Goal: Task Accomplishment & Management: Use online tool/utility

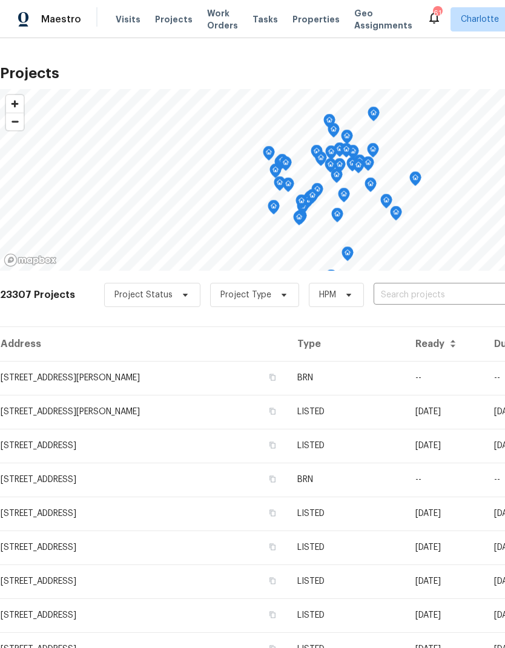
click at [432, 298] on input "text" at bounding box center [443, 295] width 139 height 19
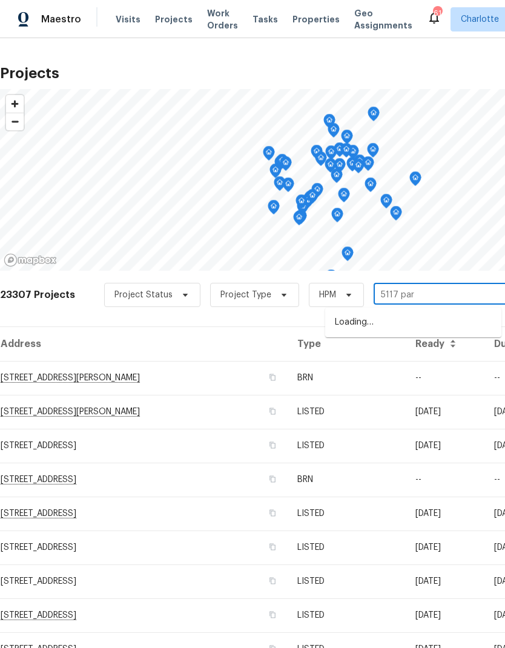
type input "5117 park"
click at [453, 321] on li "[STREET_ADDRESS]" at bounding box center [413, 323] width 176 height 20
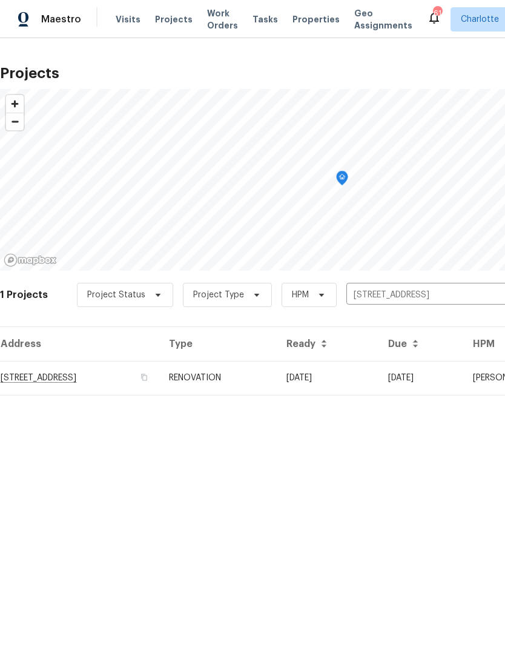
click at [379, 370] on td "[DATE]" at bounding box center [328, 378] width 102 height 34
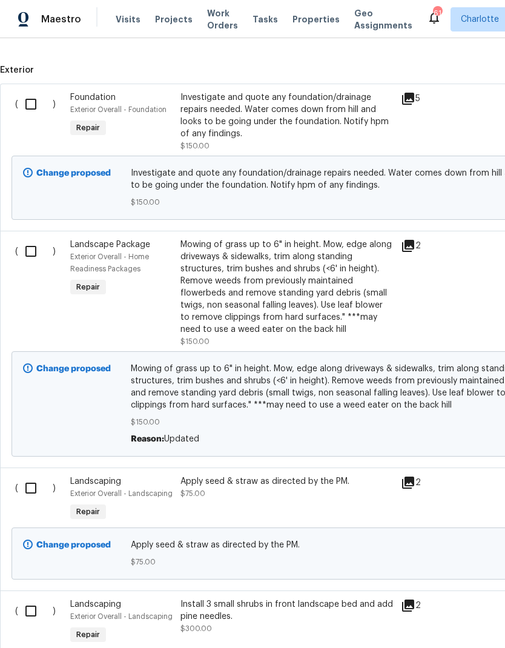
scroll to position [397, 0]
click at [31, 256] on input "checkbox" at bounding box center [35, 250] width 35 height 25
checkbox input "true"
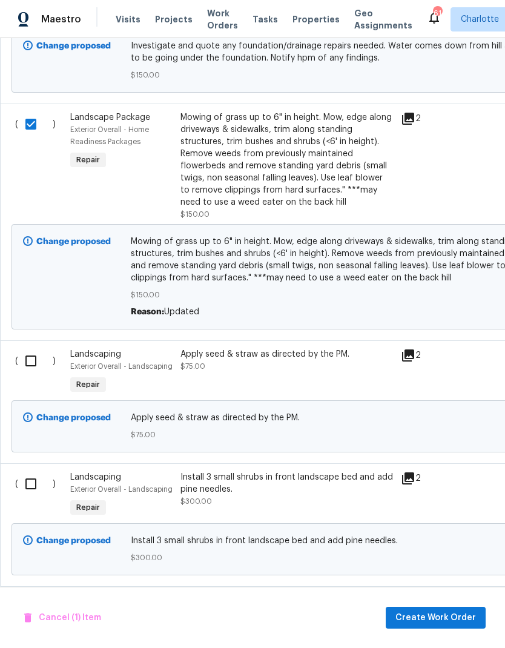
scroll to position [525, 0]
click at [29, 364] on input "checkbox" at bounding box center [35, 360] width 35 height 25
checkbox input "true"
click at [27, 485] on input "checkbox" at bounding box center [35, 483] width 35 height 25
checkbox input "true"
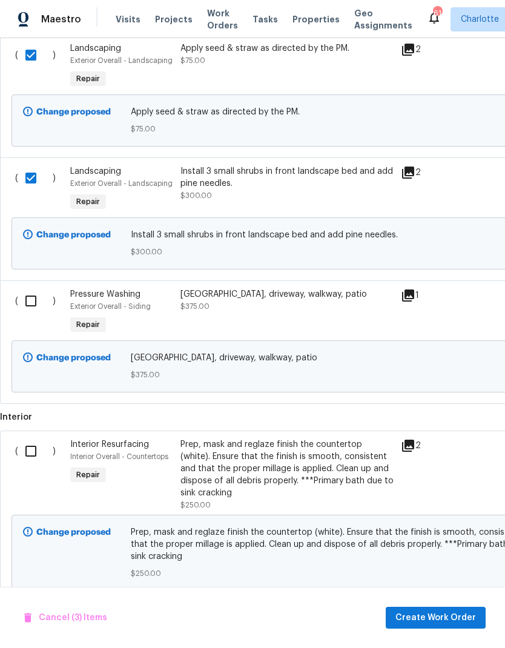
scroll to position [831, 0]
click at [35, 304] on input "checkbox" at bounding box center [35, 300] width 35 height 25
checkbox input "true"
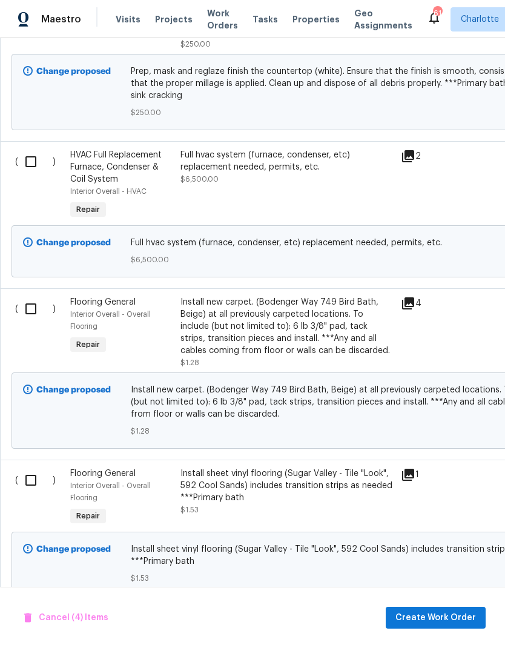
scroll to position [1291, 0]
click at [444, 616] on span "Create Work Order" at bounding box center [436, 618] width 81 height 15
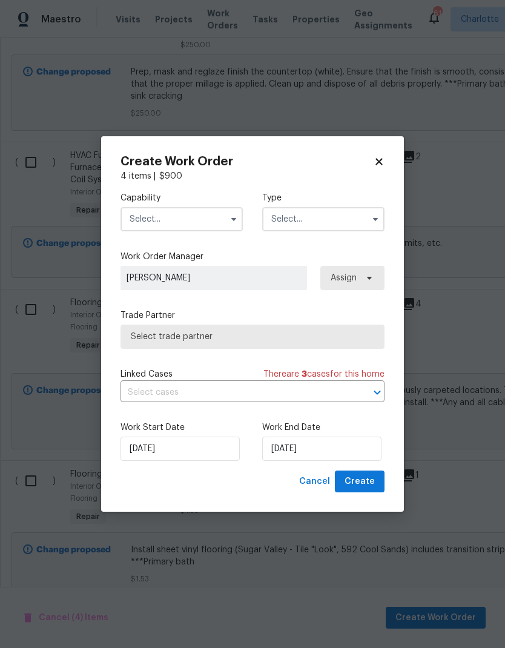
click at [227, 220] on button "button" at bounding box center [234, 219] width 15 height 15
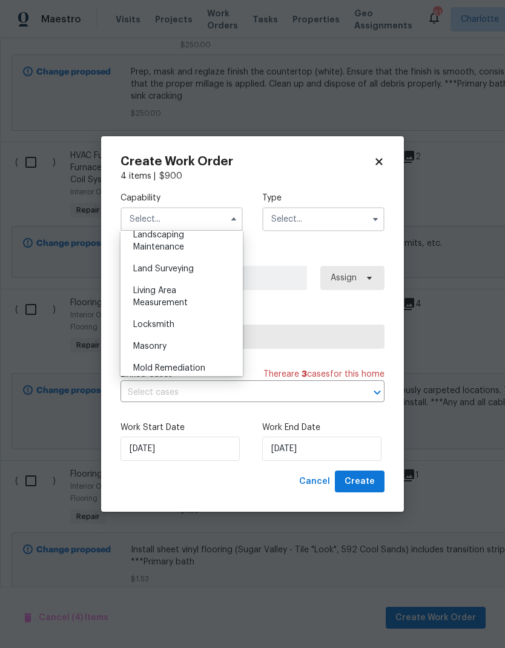
click at [191, 245] on div "Landscaping Maintenance" at bounding box center [182, 241] width 116 height 34
type input "Landscaping Maintenance"
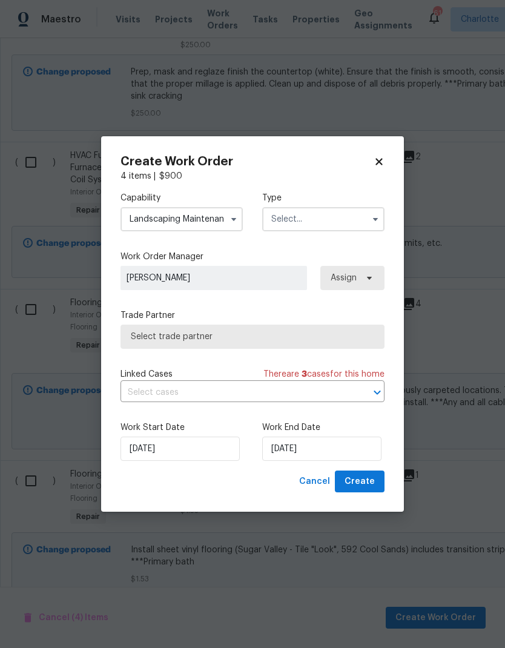
click at [355, 222] on input "text" at bounding box center [323, 219] width 122 height 24
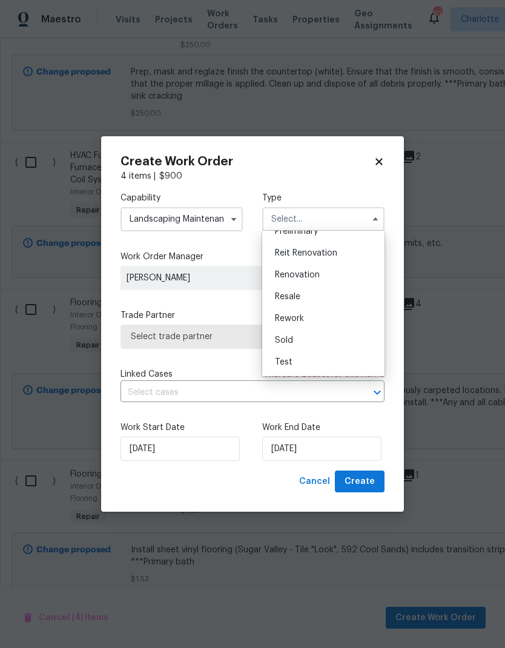
scroll to position [275, 0]
click at [305, 272] on span "Renovation" at bounding box center [297, 275] width 45 height 8
type input "Renovation"
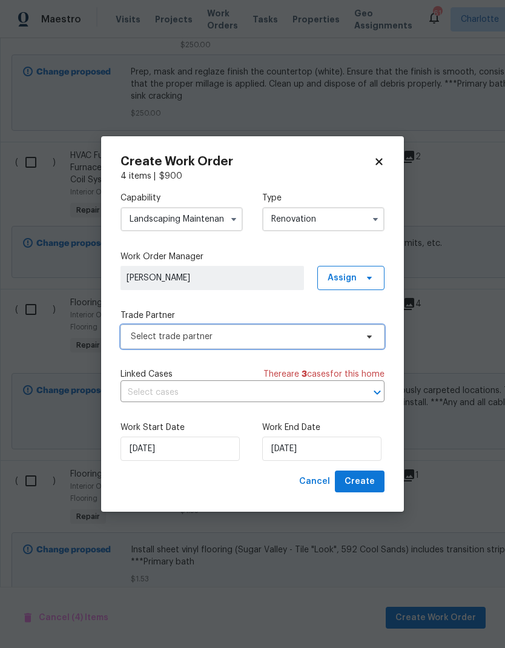
click at [364, 336] on span at bounding box center [367, 337] width 13 height 10
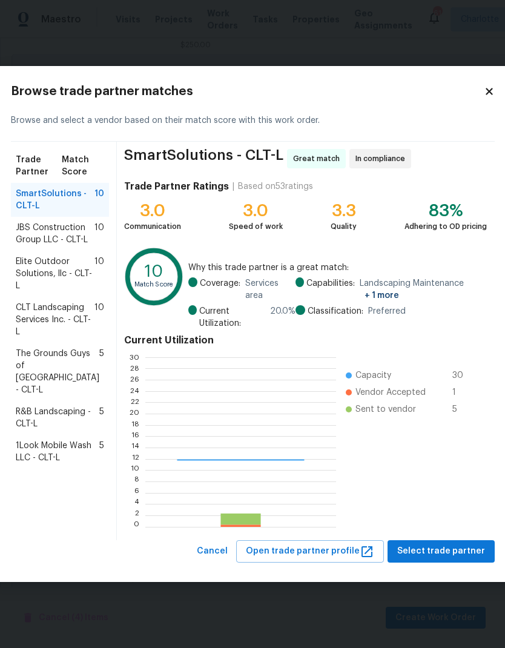
scroll to position [170, 190]
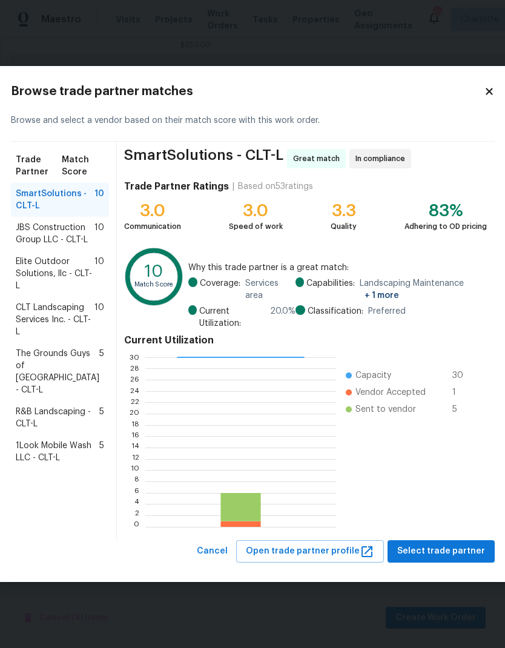
click at [27, 338] on span "CLT Landscaping Services Inc. - CLT-L" at bounding box center [55, 320] width 79 height 36
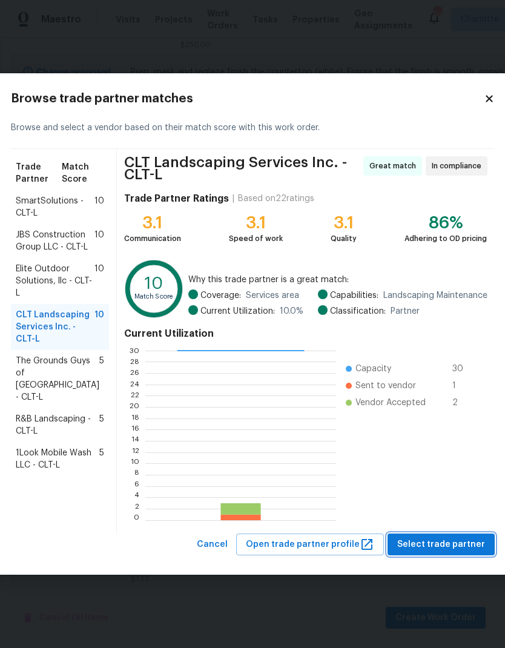
click at [445, 549] on span "Select trade partner" at bounding box center [441, 544] width 88 height 15
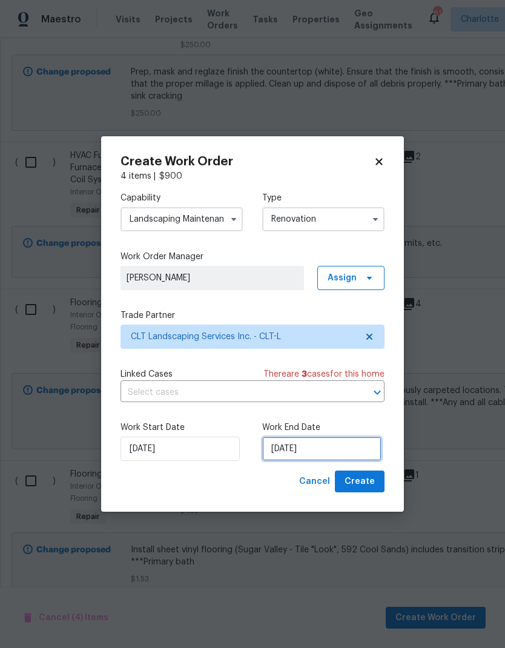
click at [333, 442] on input "[DATE]" at bounding box center [321, 449] width 119 height 24
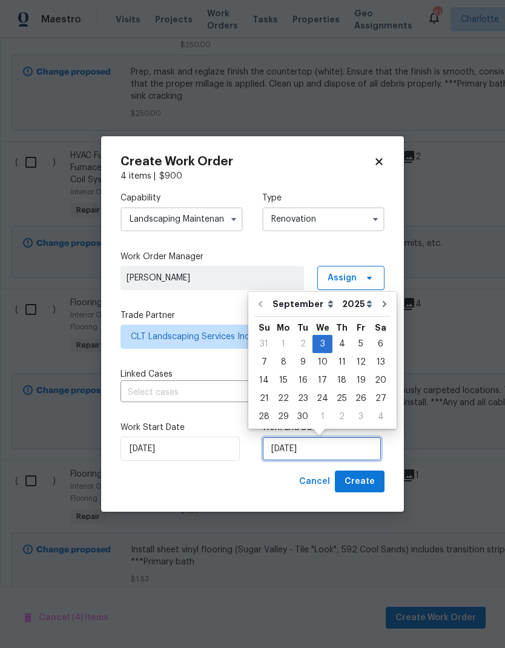
scroll to position [9, 0]
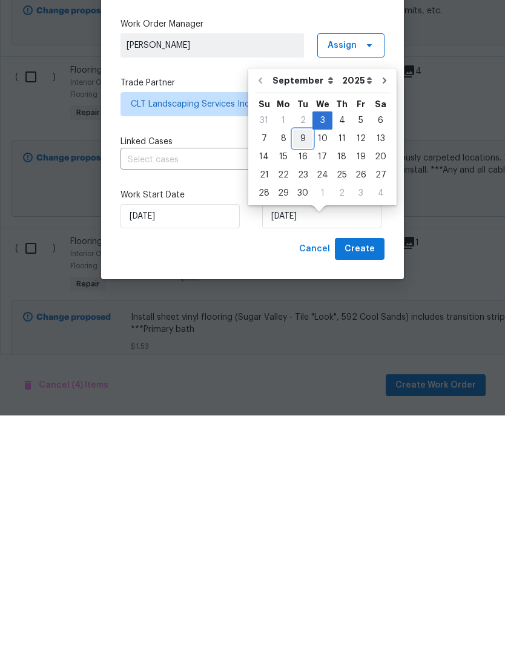
click at [303, 363] on div "9" at bounding box center [302, 371] width 19 height 17
type input "[DATE]"
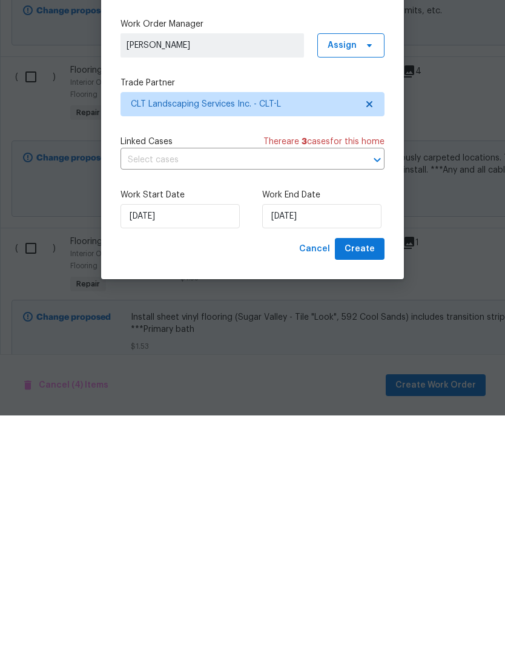
scroll to position [48, 0]
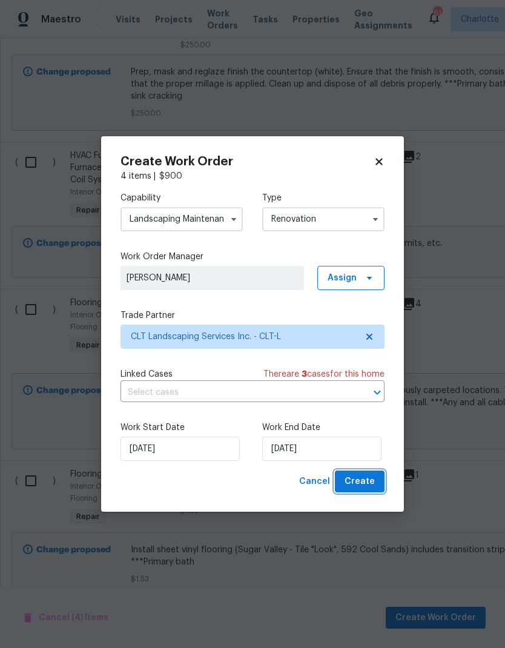
click at [361, 485] on span "Create" at bounding box center [360, 481] width 30 height 15
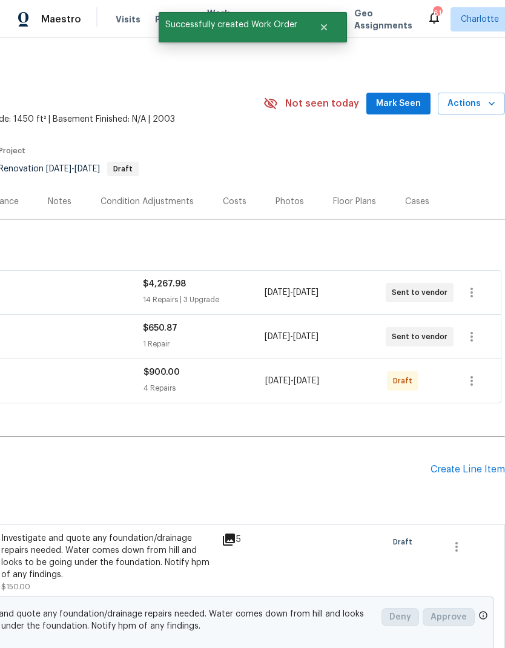
scroll to position [0, 179]
click at [474, 374] on icon "button" at bounding box center [472, 381] width 15 height 15
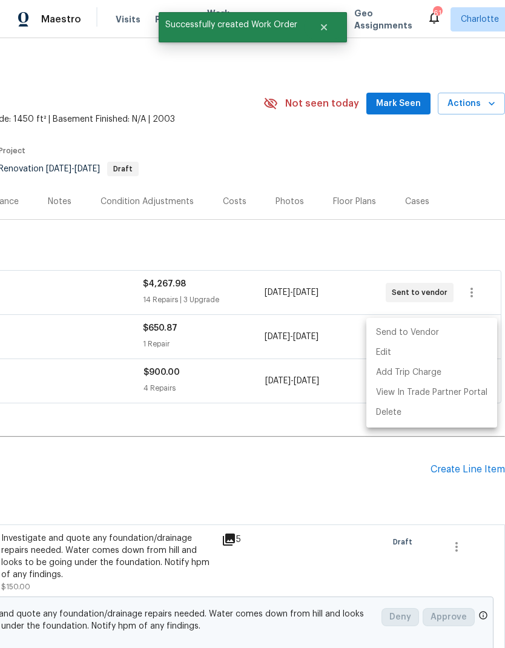
click at [438, 331] on li "Send to Vendor" at bounding box center [432, 333] width 131 height 20
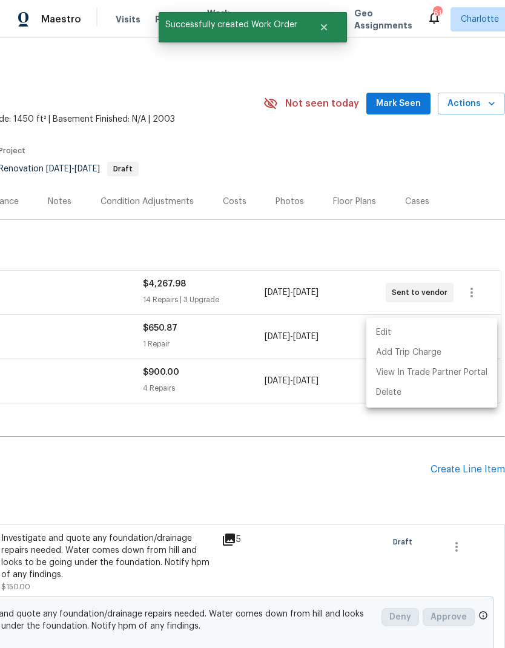
click at [354, 426] on div at bounding box center [252, 324] width 505 height 648
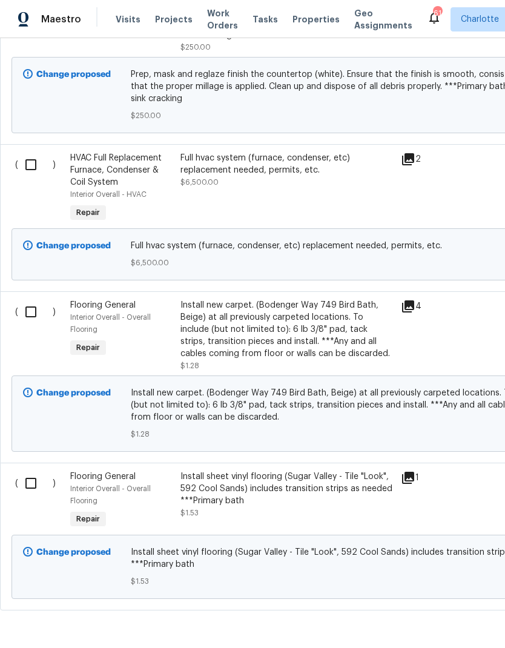
scroll to position [726, 0]
click at [28, 300] on input "checkbox" at bounding box center [35, 312] width 35 height 25
checkbox input "true"
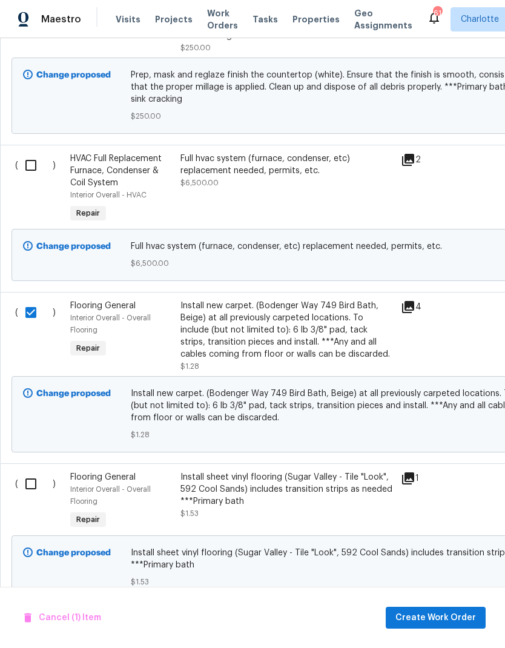
click at [27, 471] on input "checkbox" at bounding box center [35, 483] width 35 height 25
checkbox input "true"
click at [445, 622] on span "Create Work Order" at bounding box center [436, 618] width 81 height 15
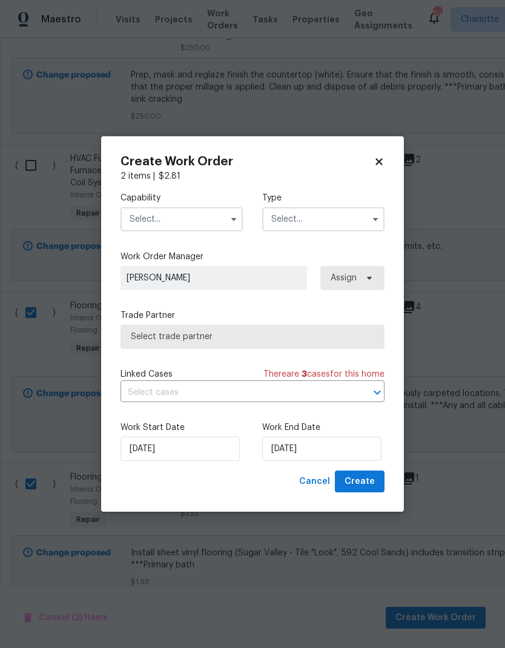
click at [222, 217] on input "text" at bounding box center [182, 219] width 122 height 24
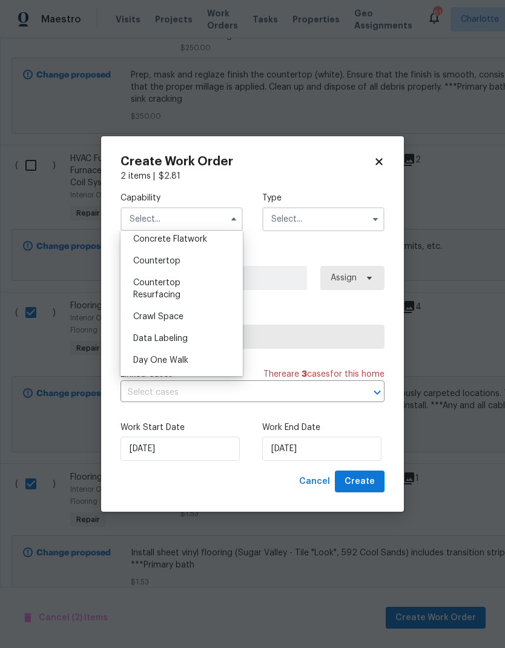
scroll to position [0, 0]
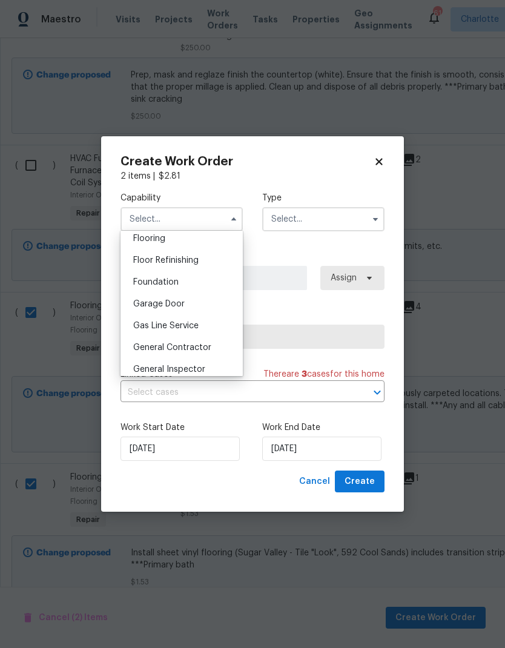
click at [209, 243] on div "Flooring" at bounding box center [182, 239] width 116 height 22
type input "Flooring"
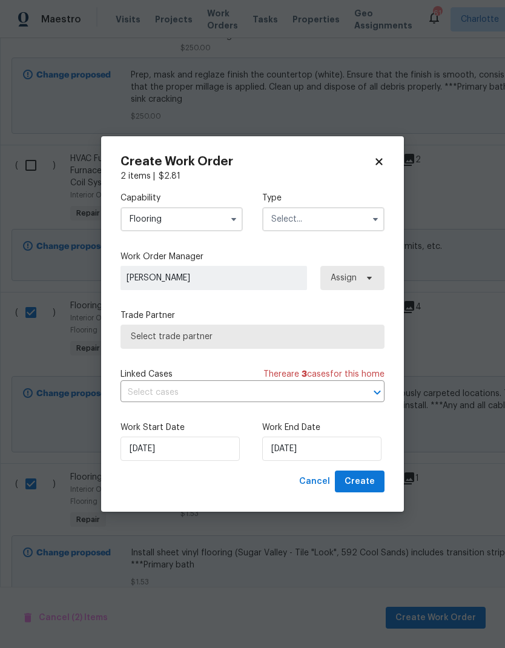
click at [339, 218] on input "text" at bounding box center [323, 219] width 122 height 24
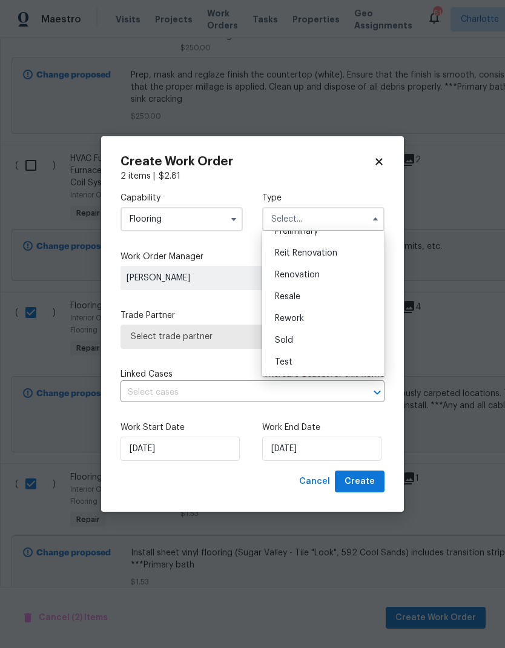
scroll to position [275, 0]
click at [305, 274] on span "Renovation" at bounding box center [297, 275] width 45 height 8
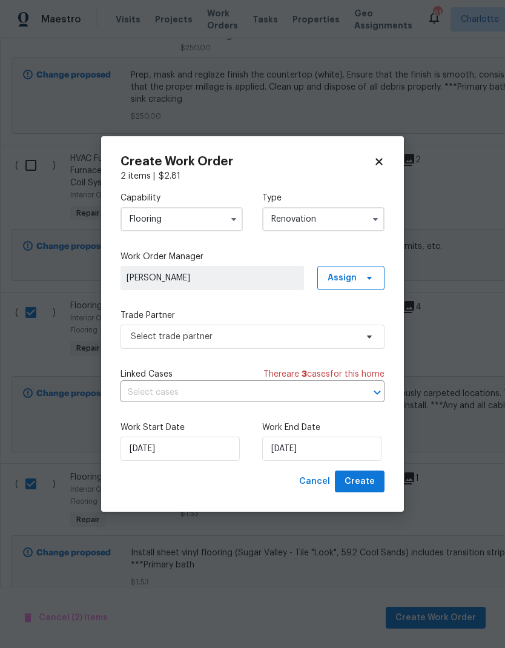
type input "Renovation"
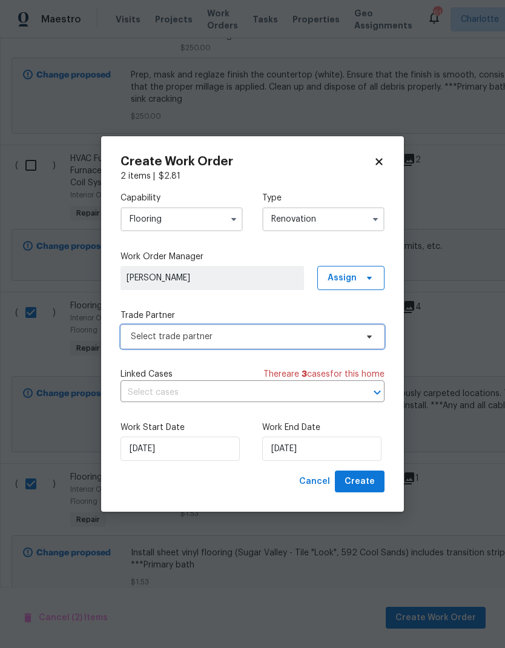
click at [367, 341] on span "Select trade partner" at bounding box center [253, 337] width 264 height 24
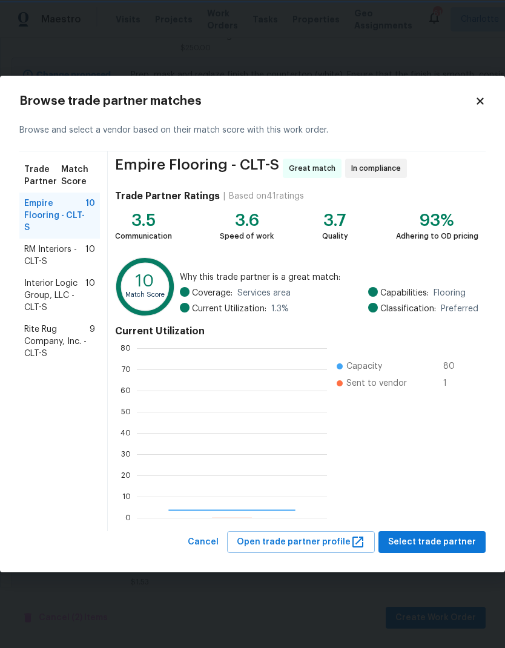
scroll to position [170, 190]
click at [35, 258] on span "RM Interiors - CLT-S" at bounding box center [54, 256] width 61 height 24
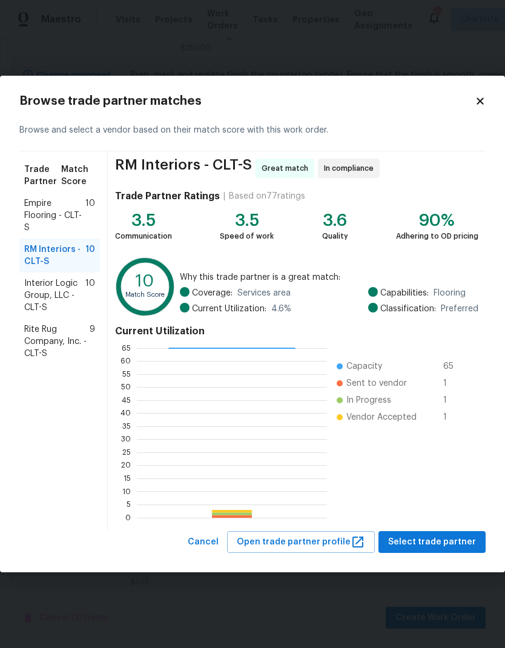
click at [30, 345] on span "Rite Rug Company, Inc. - CLT-S" at bounding box center [56, 342] width 65 height 36
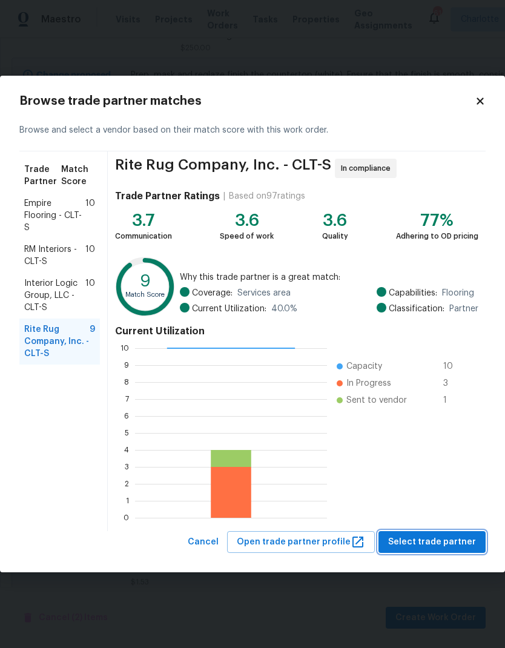
click at [441, 546] on span "Select trade partner" at bounding box center [432, 542] width 88 height 15
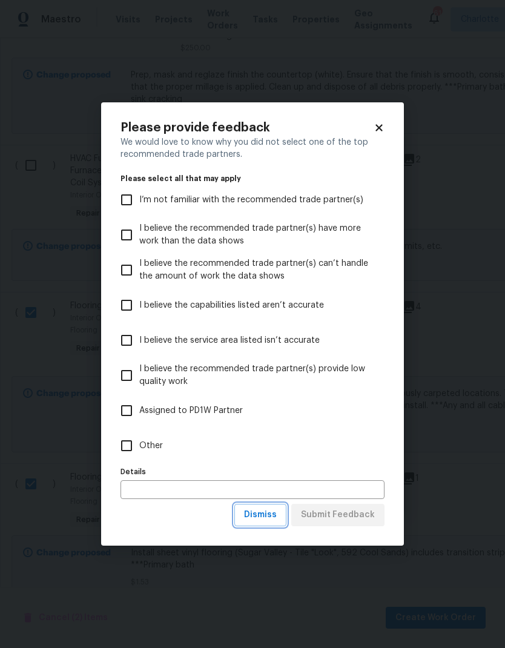
click at [277, 517] on span "Dismiss" at bounding box center [260, 515] width 33 height 15
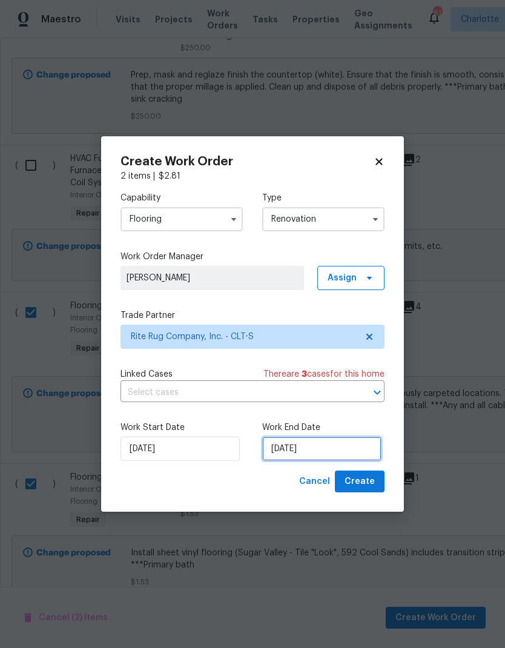
click at [332, 449] on input "[DATE]" at bounding box center [321, 449] width 119 height 24
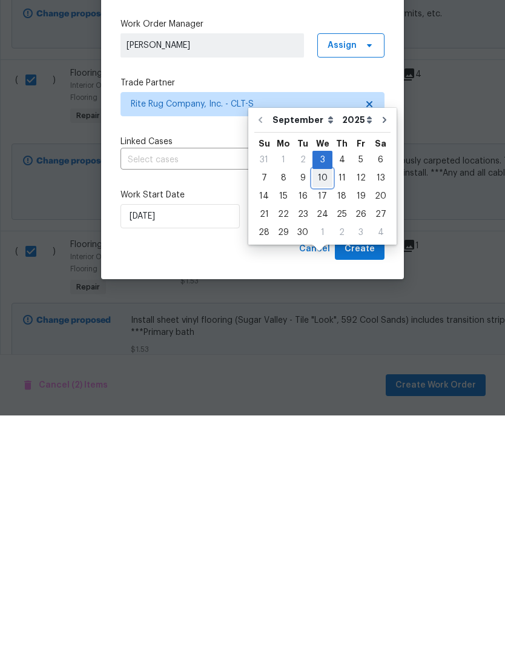
click at [321, 402] on div "10" at bounding box center [323, 410] width 20 height 17
type input "[DATE]"
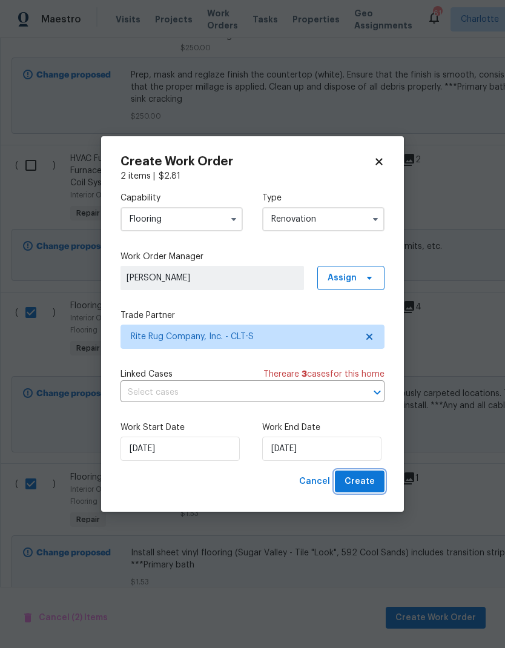
click at [362, 477] on span "Create" at bounding box center [360, 481] width 30 height 15
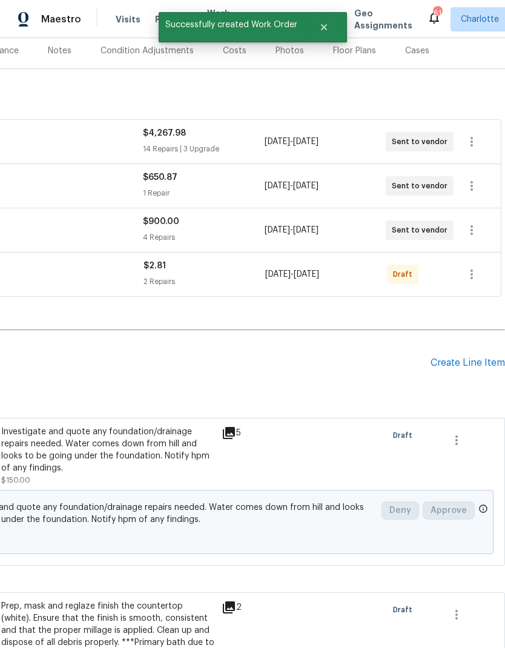
scroll to position [151, 179]
click at [477, 267] on icon "button" at bounding box center [472, 274] width 15 height 15
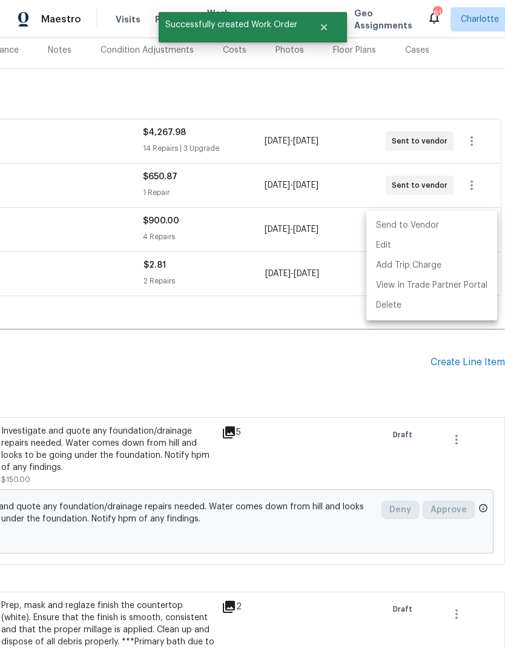
click at [444, 221] on li "Send to Vendor" at bounding box center [432, 226] width 131 height 20
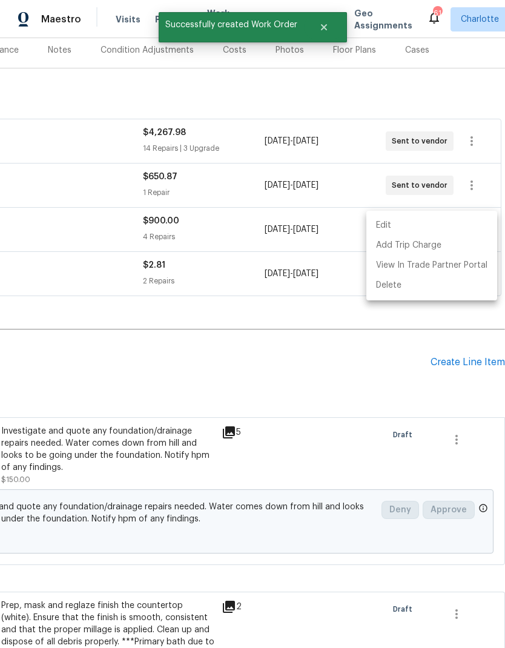
click at [425, 340] on div at bounding box center [252, 324] width 505 height 648
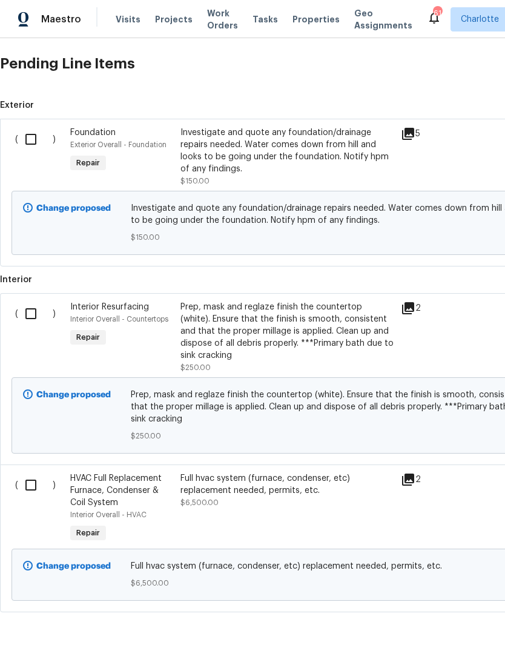
scroll to position [450, 0]
click at [32, 302] on input "checkbox" at bounding box center [35, 314] width 35 height 25
checkbox input "true"
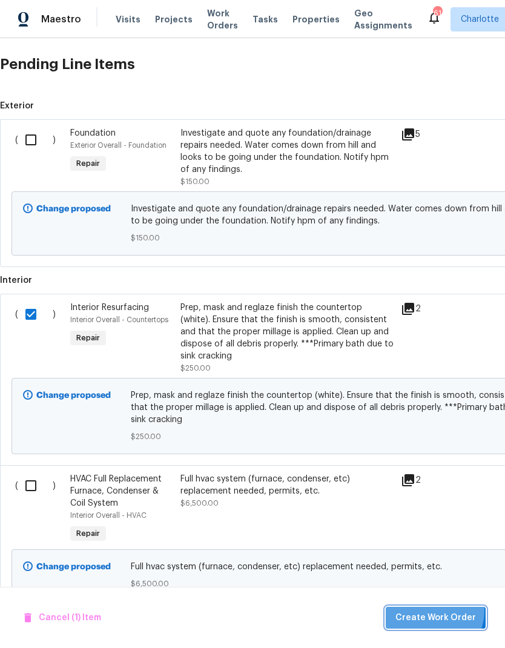
click at [434, 612] on span "Create Work Order" at bounding box center [436, 618] width 81 height 15
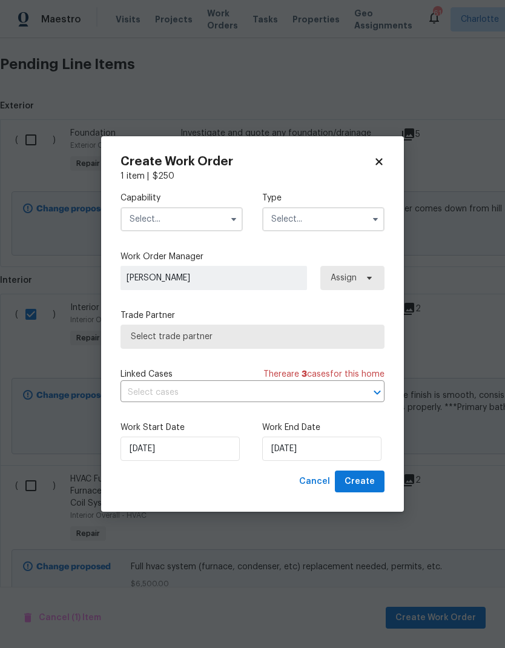
click at [223, 214] on input "text" at bounding box center [182, 219] width 122 height 24
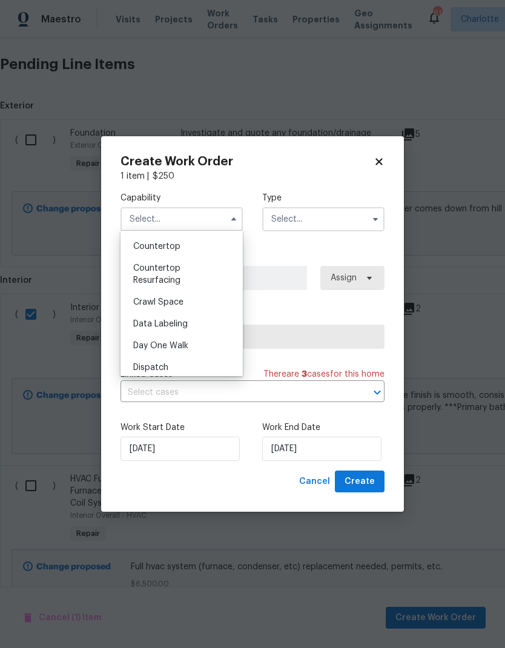
scroll to position [241, 0]
click at [204, 273] on div "Countertop Resurfacing" at bounding box center [182, 271] width 116 height 34
type input "Countertop Resurfacing"
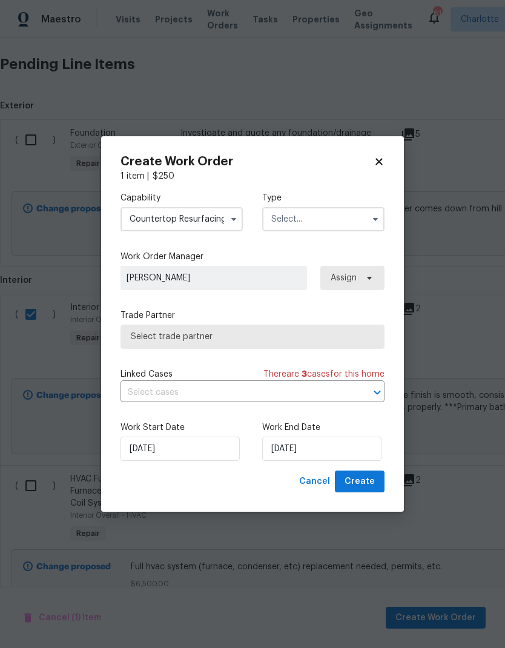
click at [356, 211] on input "text" at bounding box center [323, 219] width 122 height 24
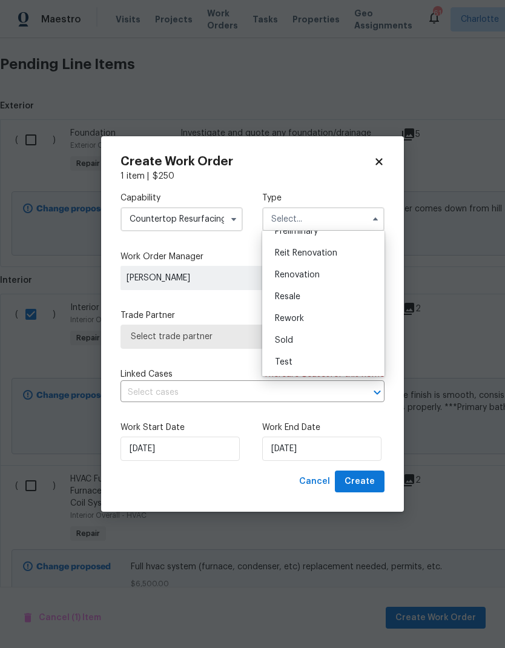
scroll to position [275, 0]
click at [307, 274] on span "Renovation" at bounding box center [297, 275] width 45 height 8
type input "Renovation"
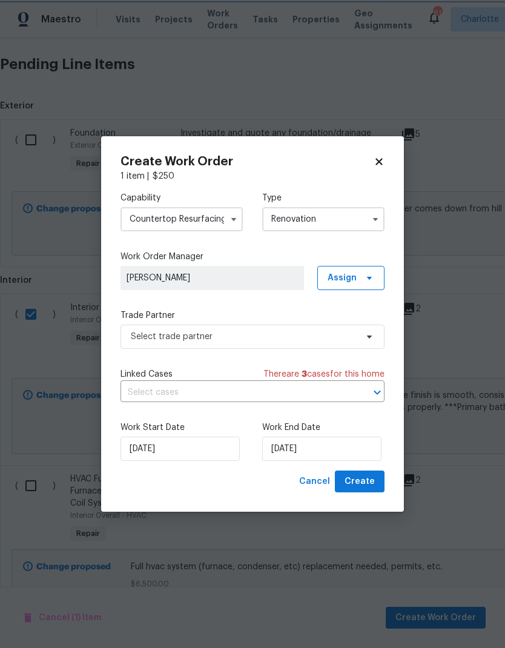
scroll to position [0, 0]
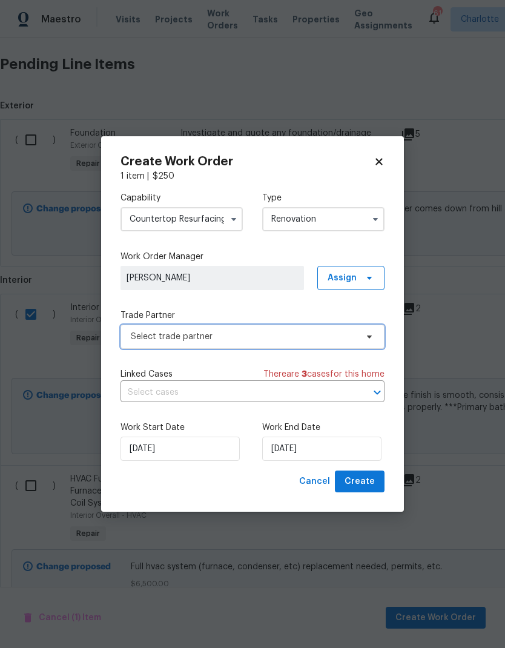
click at [371, 339] on icon at bounding box center [370, 337] width 10 height 10
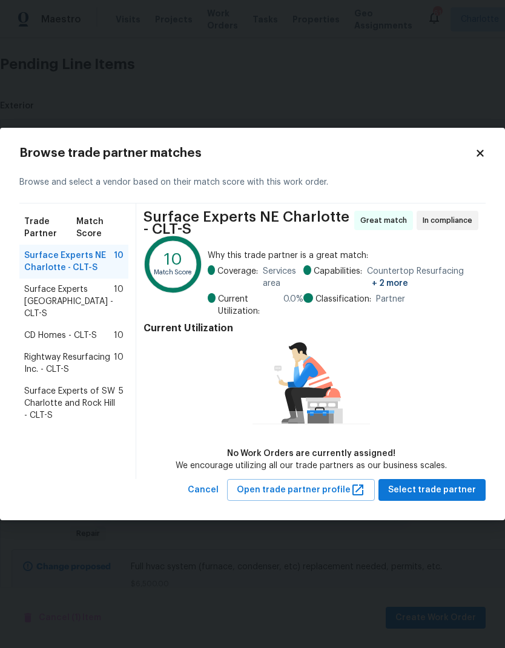
click at [112, 351] on span "Rightway Resurfacing Inc. - CLT-S" at bounding box center [69, 363] width 90 height 24
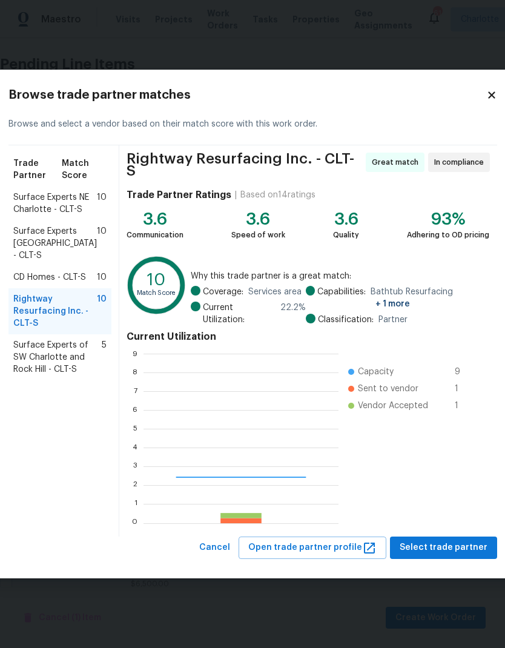
scroll to position [170, 195]
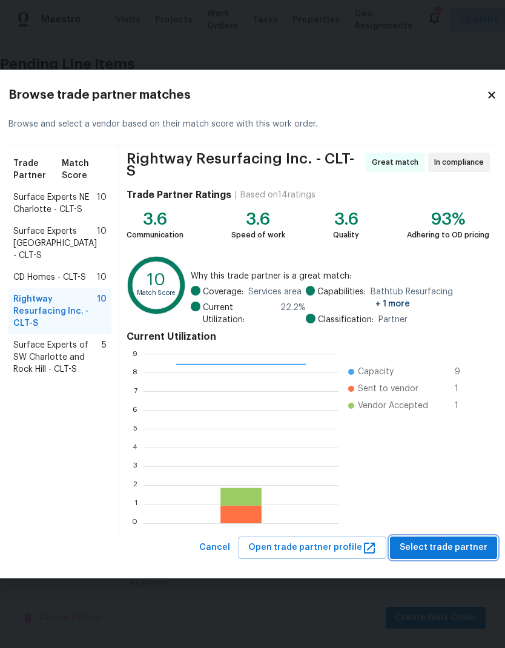
click at [456, 540] on span "Select trade partner" at bounding box center [444, 547] width 88 height 15
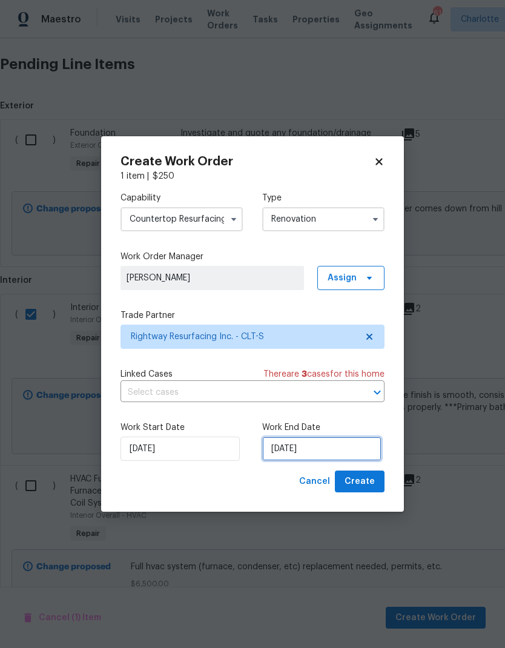
click at [331, 447] on input "[DATE]" at bounding box center [321, 449] width 119 height 24
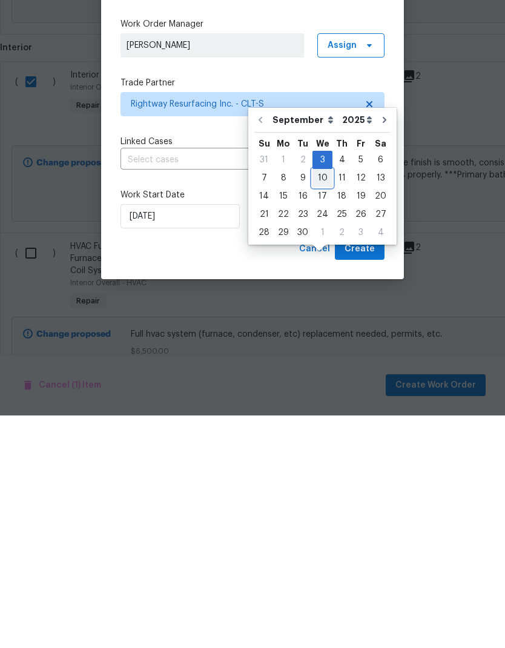
click at [324, 402] on div "10" at bounding box center [323, 410] width 20 height 17
type input "[DATE]"
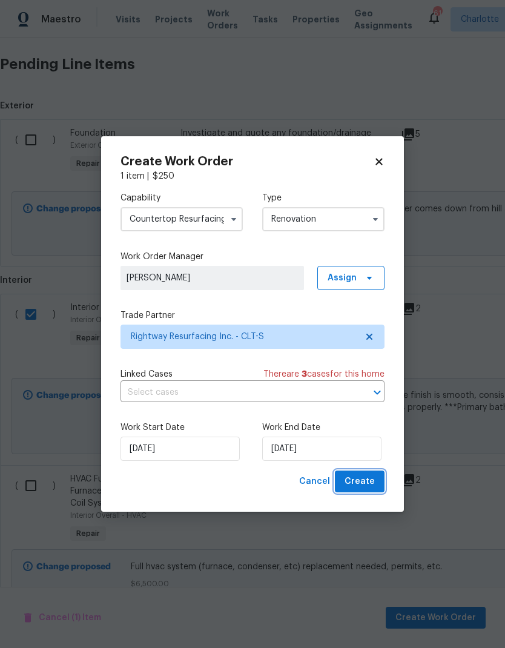
click at [366, 478] on span "Create" at bounding box center [360, 481] width 30 height 15
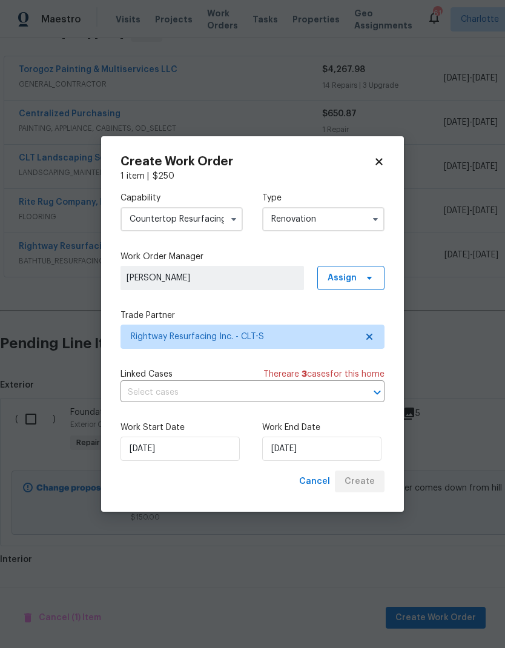
scroll to position [166, 0]
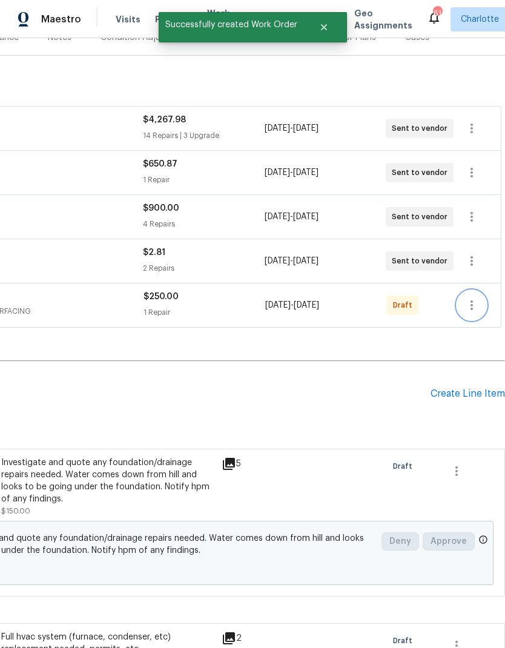
click at [476, 298] on icon "button" at bounding box center [472, 305] width 15 height 15
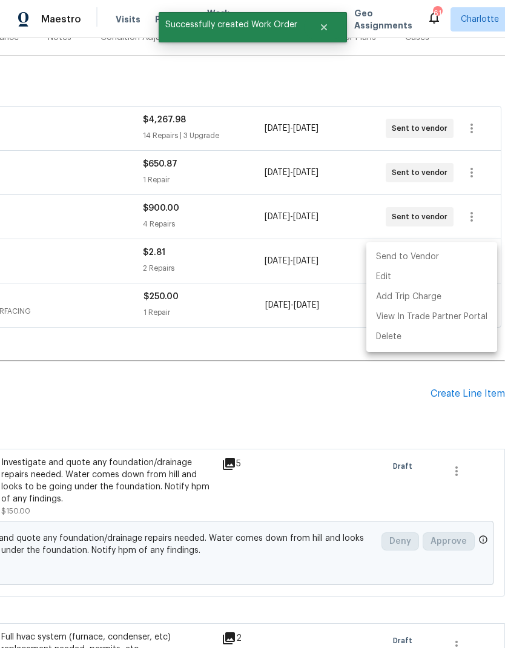
click at [431, 256] on li "Send to Vendor" at bounding box center [432, 257] width 131 height 20
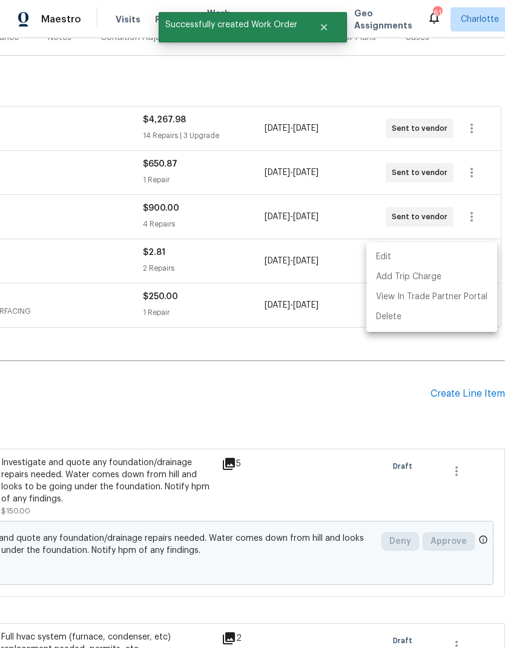
click at [371, 360] on div at bounding box center [252, 324] width 505 height 648
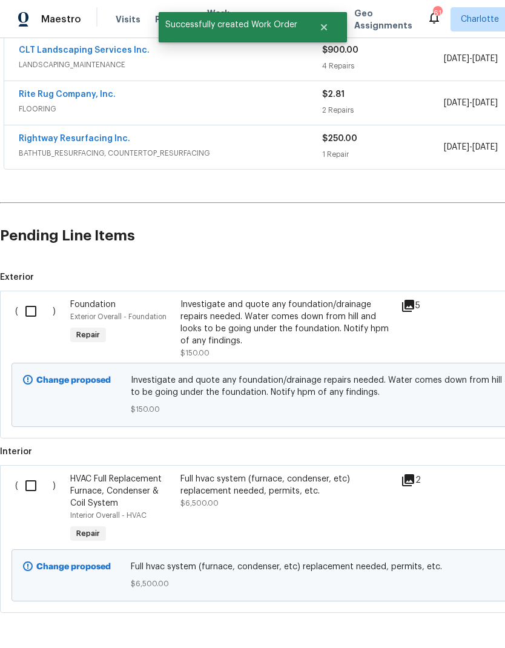
scroll to position [322, 0]
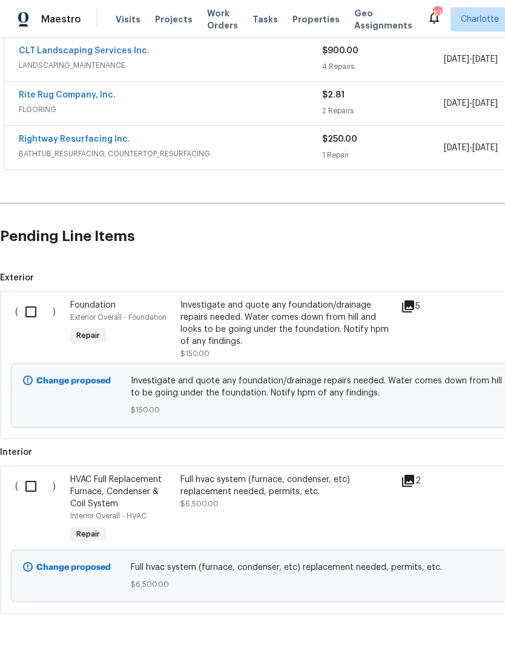
click at [30, 474] on input "checkbox" at bounding box center [35, 486] width 35 height 25
checkbox input "true"
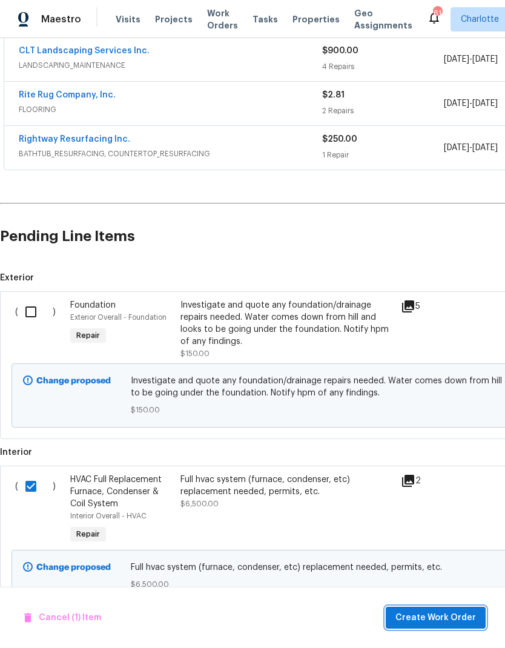
click at [428, 620] on span "Create Work Order" at bounding box center [436, 618] width 81 height 15
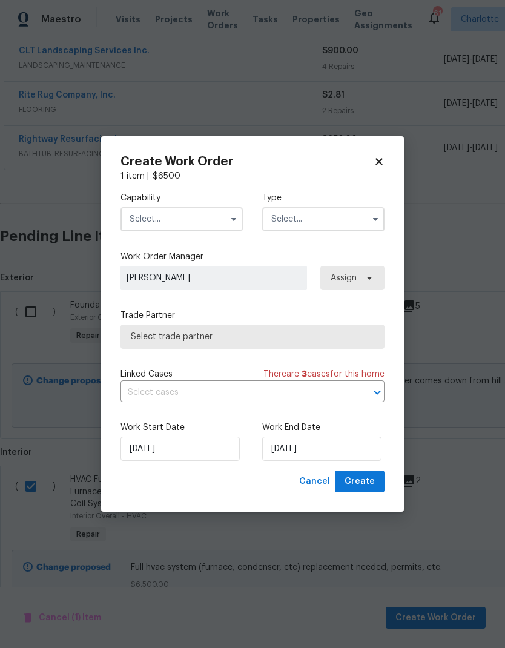
click at [218, 216] on input "text" at bounding box center [182, 219] width 122 height 24
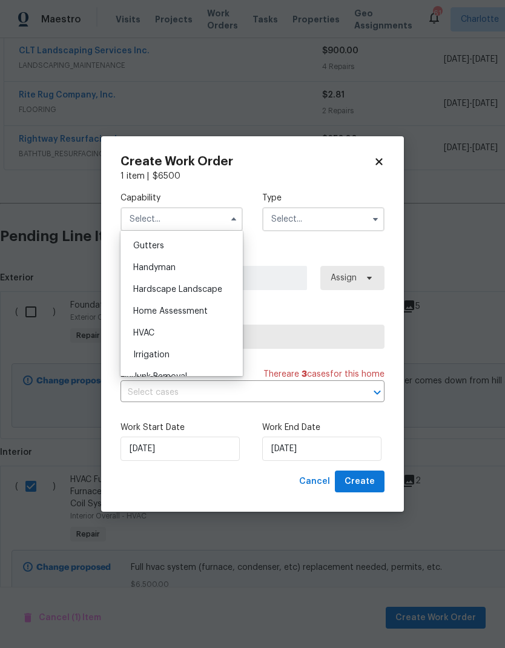
scroll to position [670, 0]
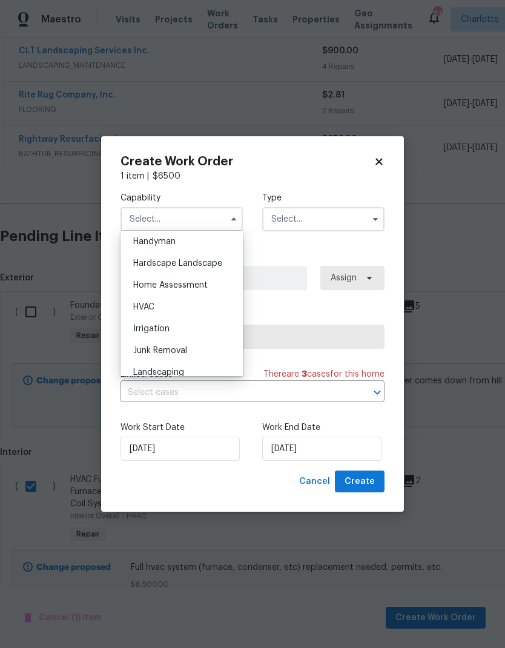
click at [176, 308] on div "HVAC" at bounding box center [182, 307] width 116 height 22
type input "HVAC"
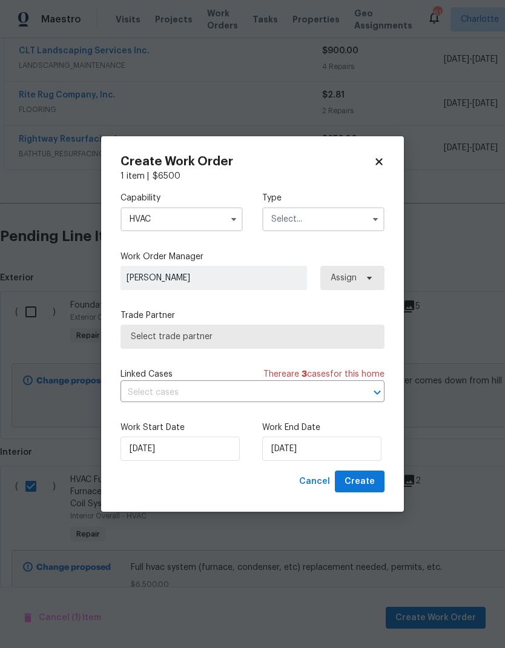
click at [359, 218] on input "text" at bounding box center [323, 219] width 122 height 24
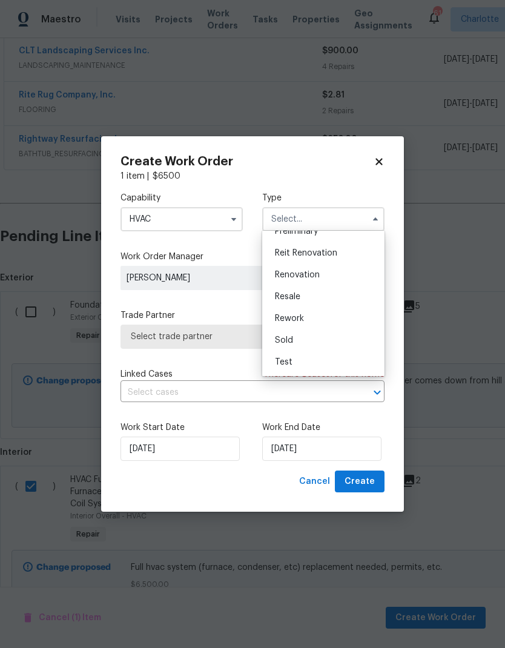
scroll to position [275, 0]
click at [305, 274] on span "Renovation" at bounding box center [297, 275] width 45 height 8
type input "Renovation"
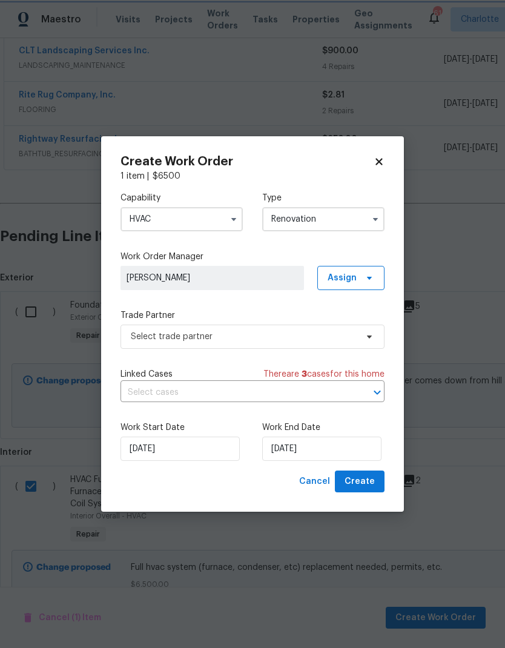
scroll to position [0, 0]
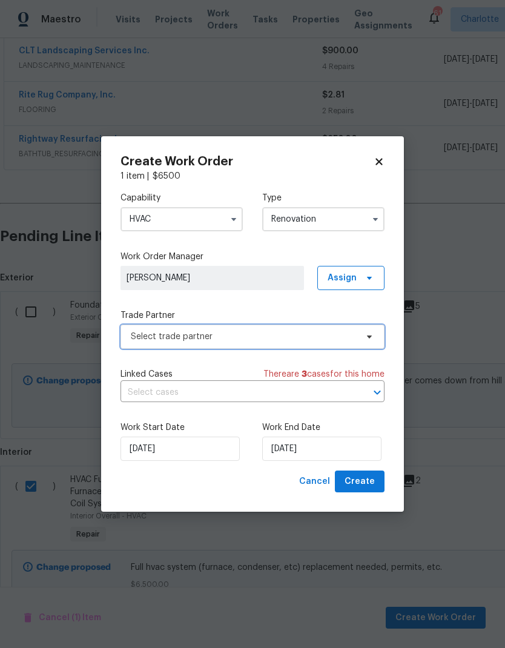
click at [368, 340] on icon at bounding box center [370, 337] width 10 height 10
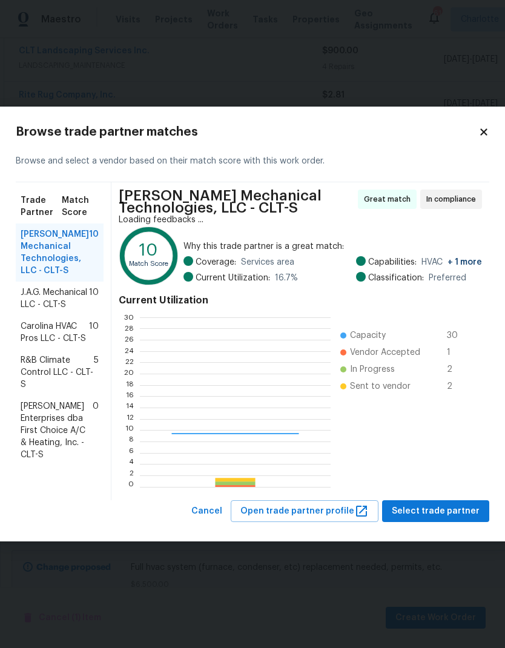
scroll to position [170, 190]
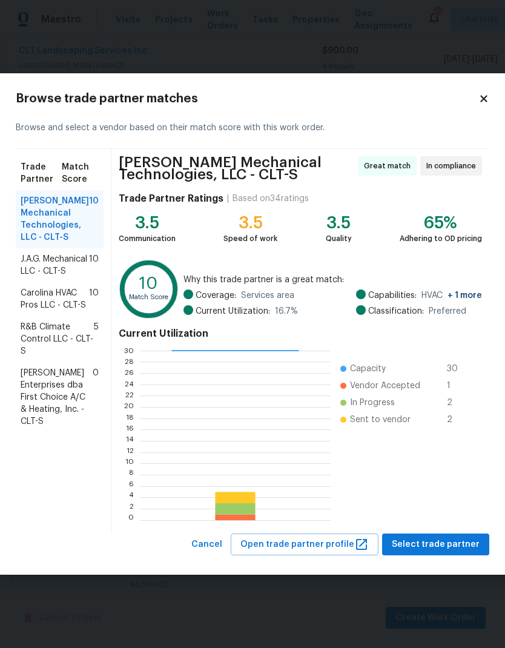
click at [30, 270] on span "J.A.G. Mechanical LLC - CLT-S" at bounding box center [55, 265] width 68 height 24
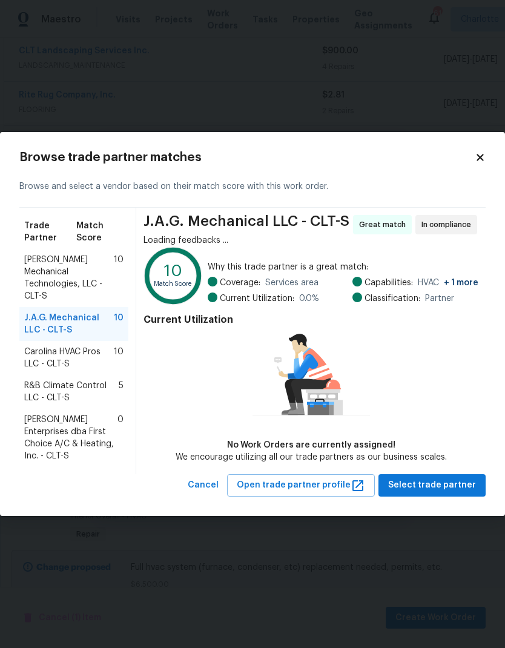
click at [27, 350] on span "Carolina HVAC Pros LLC - CLT-S" at bounding box center [69, 358] width 90 height 24
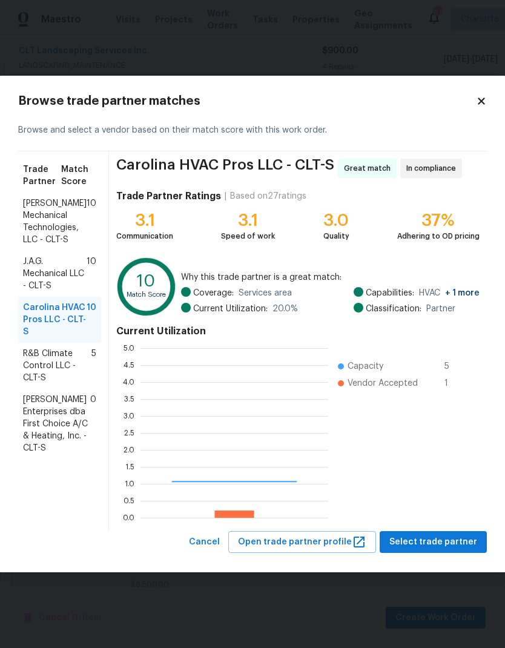
scroll to position [170, 188]
click at [30, 363] on span "R&B Climate Control LLC - CLT-S" at bounding box center [57, 366] width 68 height 36
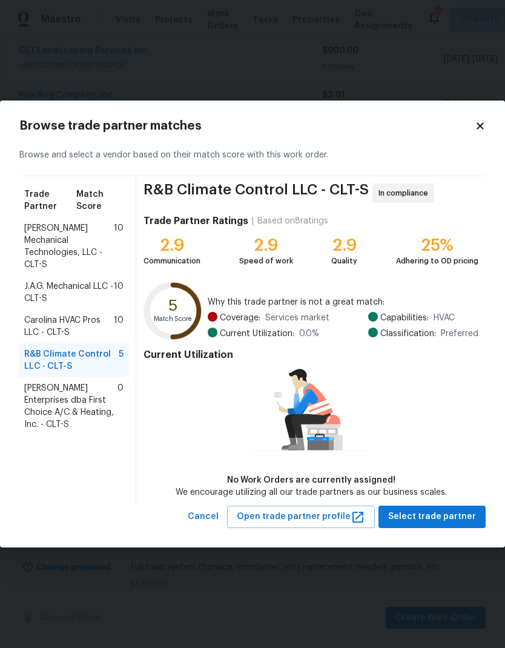
click at [30, 388] on span "[PERSON_NAME] Enterprises dba First Choice A/C & Heating, Inc. - CLT-S" at bounding box center [70, 406] width 93 height 48
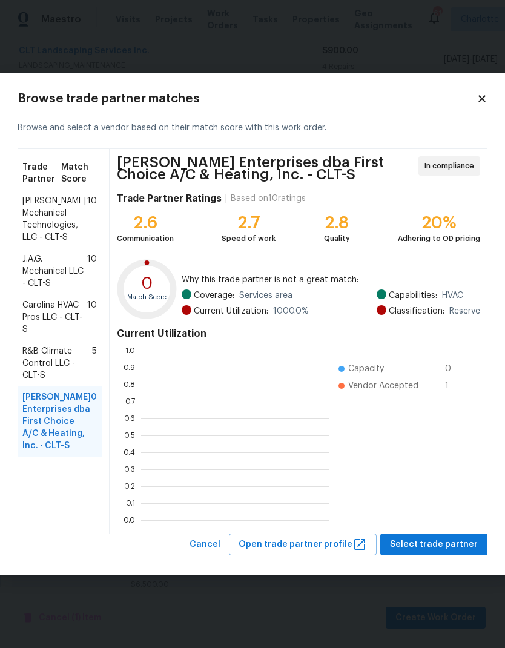
scroll to position [1, 1]
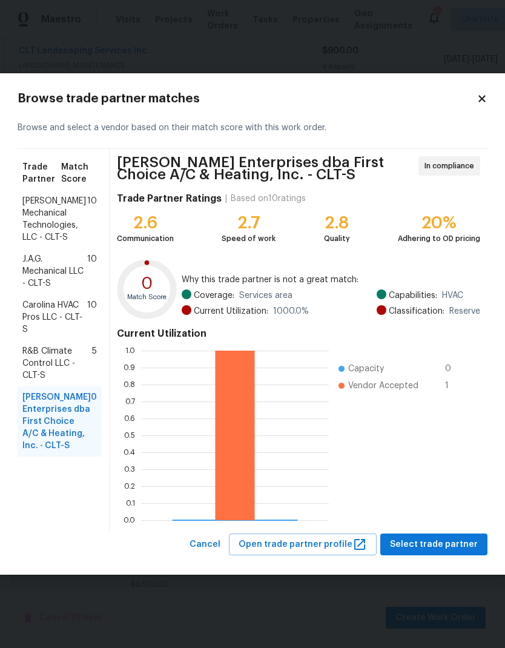
click at [24, 219] on div "[PERSON_NAME] Mechanical Technologies, LLC - CLT-S 10" at bounding box center [60, 219] width 84 height 58
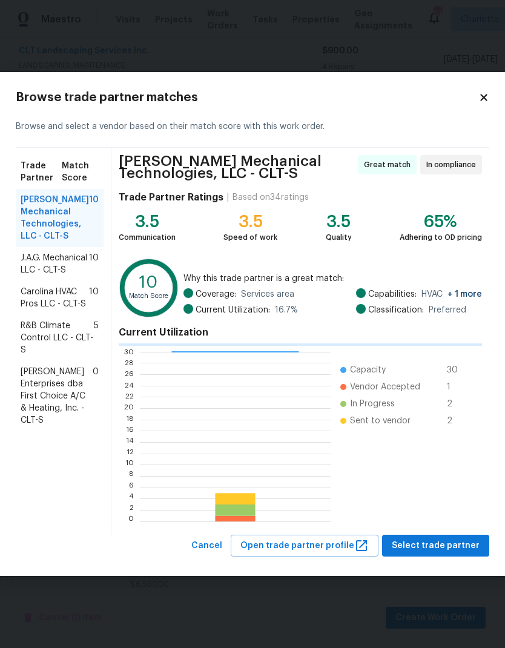
scroll to position [170, 190]
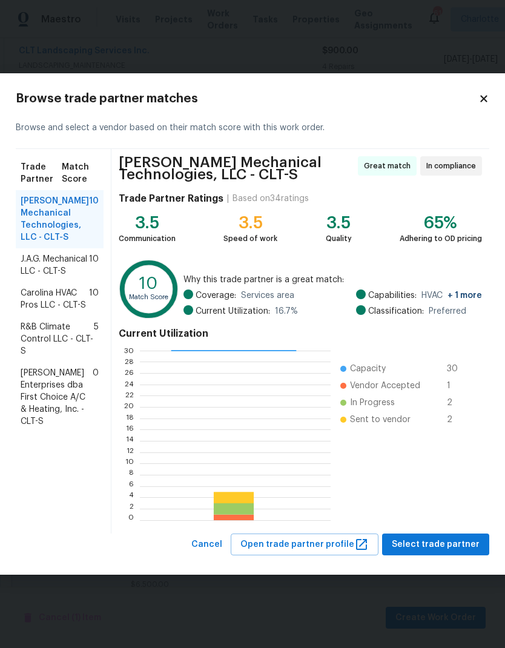
click at [35, 311] on span "Carolina HVAC Pros LLC - CLT-S" at bounding box center [55, 299] width 68 height 24
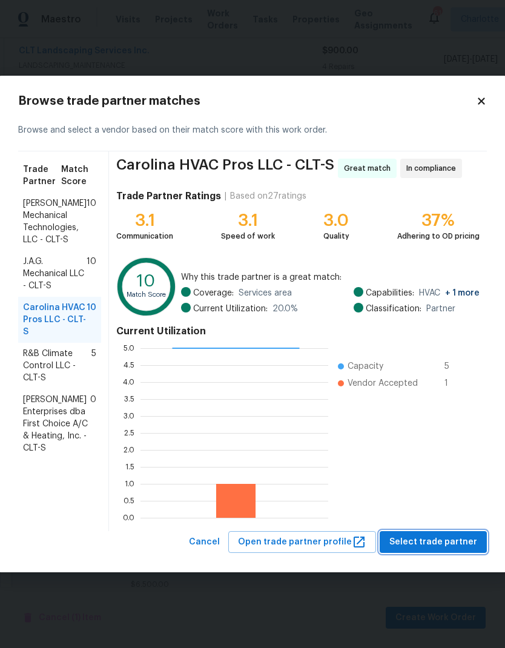
click at [449, 540] on span "Select trade partner" at bounding box center [434, 542] width 88 height 15
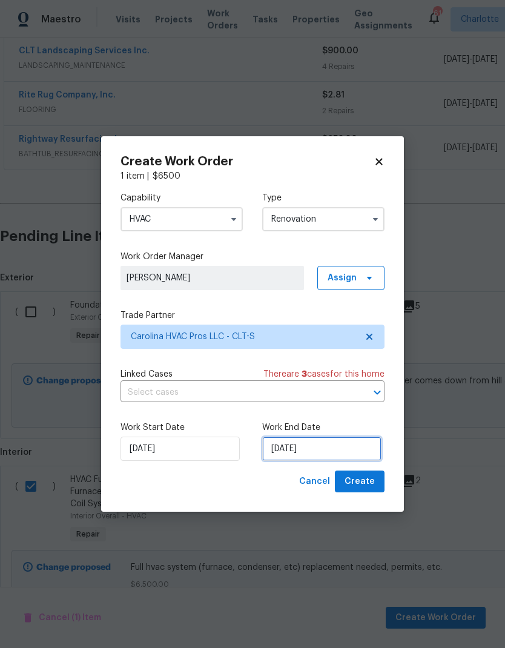
click at [336, 449] on input "[DATE]" at bounding box center [321, 449] width 119 height 24
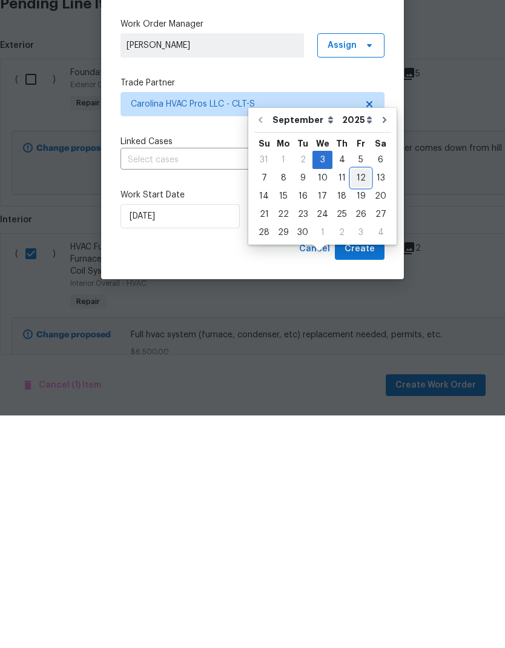
click at [359, 402] on div "12" at bounding box center [360, 410] width 19 height 17
type input "[DATE]"
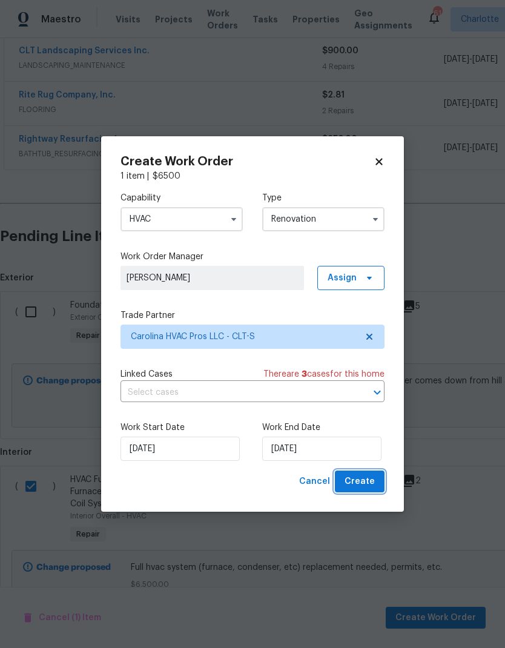
click at [365, 480] on span "Create" at bounding box center [360, 481] width 30 height 15
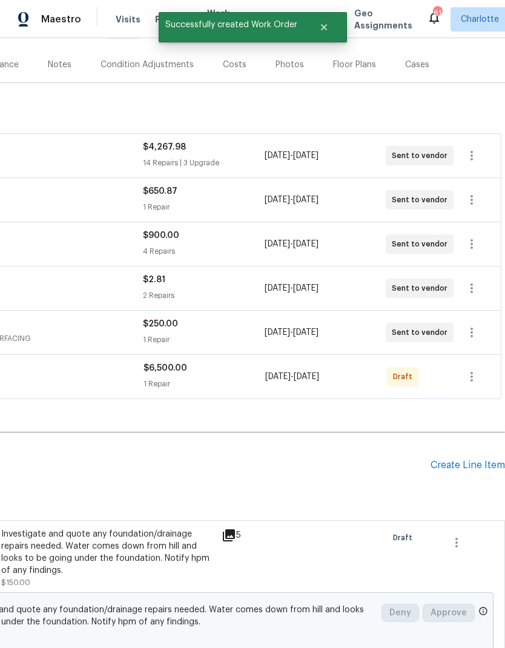
scroll to position [135, 179]
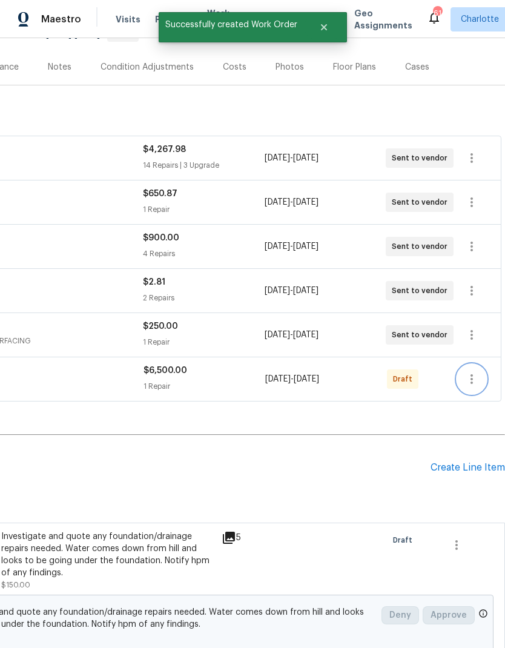
click at [477, 372] on icon "button" at bounding box center [472, 379] width 15 height 15
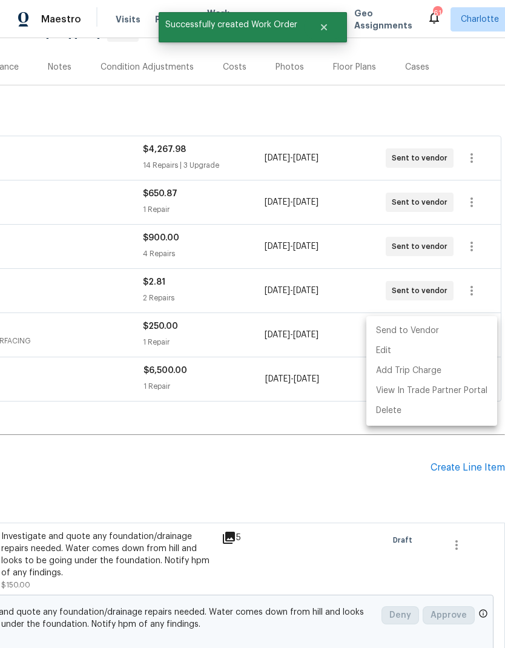
click at [425, 332] on li "Send to Vendor" at bounding box center [432, 331] width 131 height 20
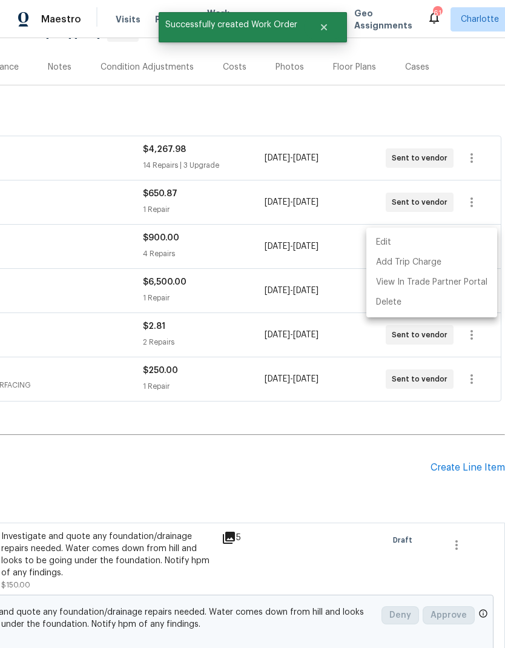
click at [376, 421] on div at bounding box center [252, 324] width 505 height 648
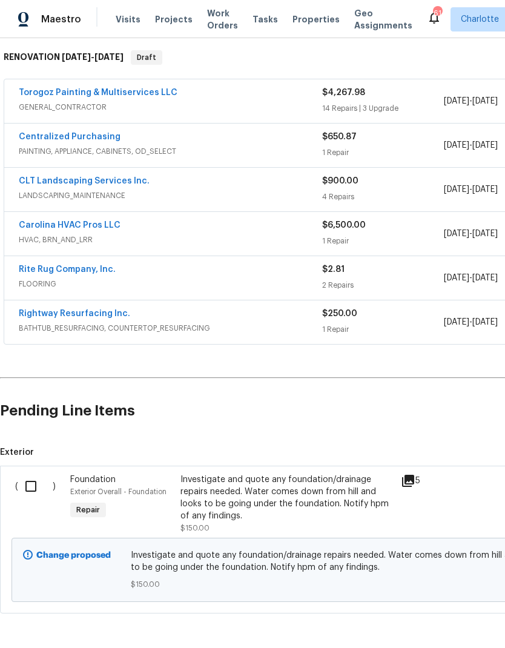
scroll to position [191, 0]
click at [33, 474] on input "checkbox" at bounding box center [35, 486] width 35 height 25
checkbox input "true"
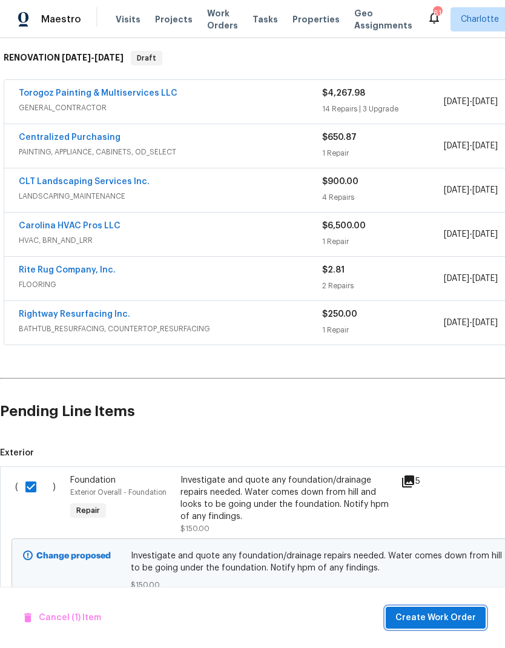
click at [427, 620] on span "Create Work Order" at bounding box center [436, 618] width 81 height 15
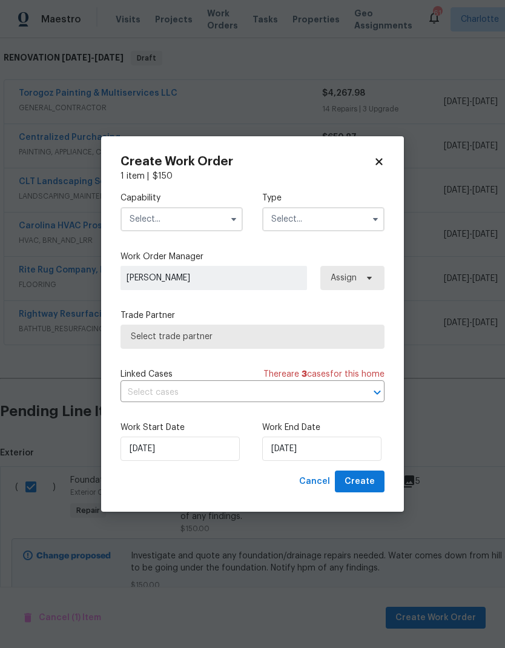
click at [219, 222] on input "text" at bounding box center [182, 219] width 122 height 24
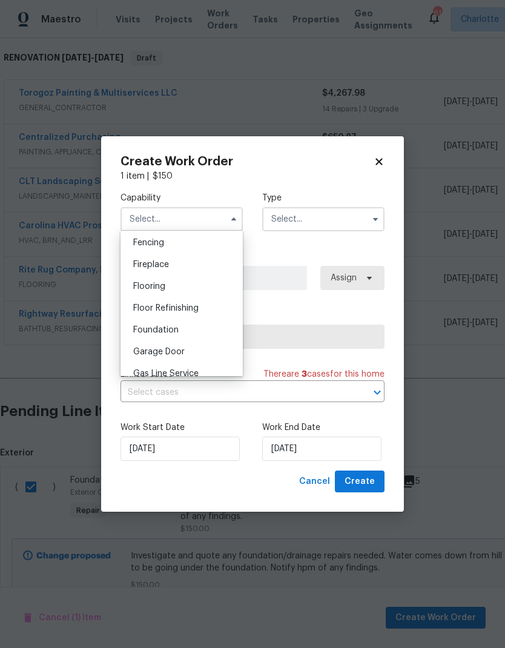
scroll to position [436, 0]
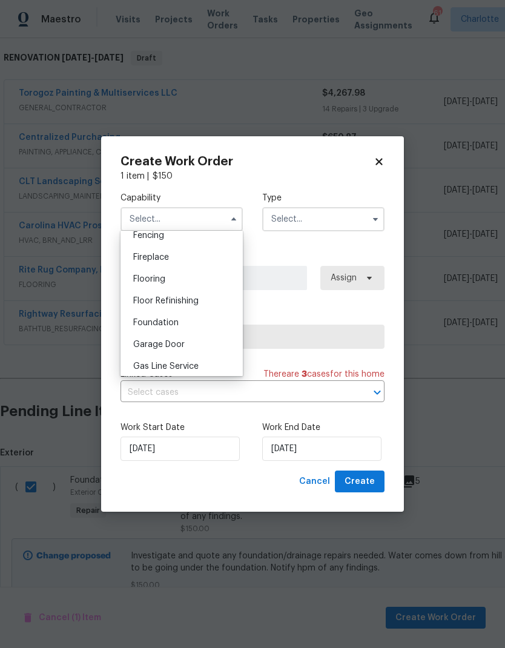
click at [179, 329] on div "Foundation" at bounding box center [182, 323] width 116 height 22
type input "Foundation"
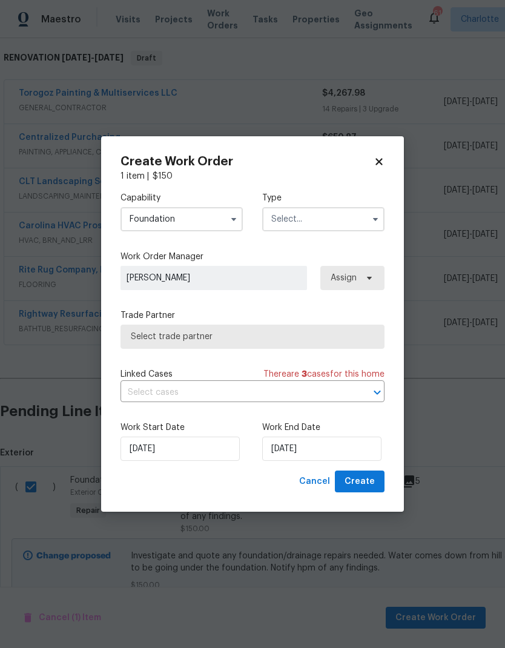
click at [356, 216] on input "text" at bounding box center [323, 219] width 122 height 24
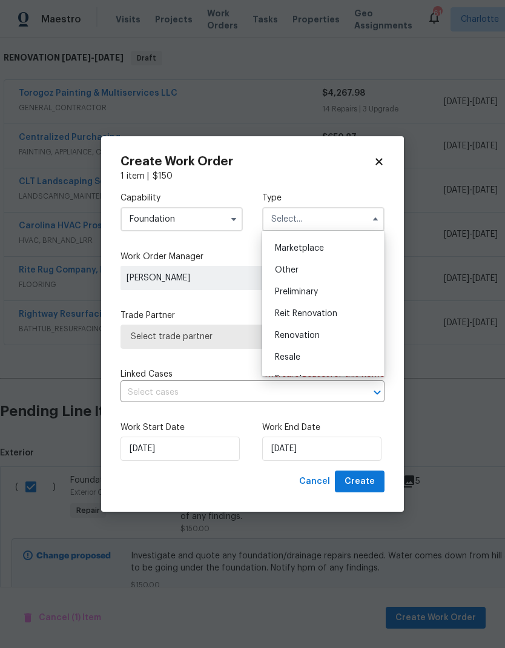
scroll to position [214, 0]
click at [313, 336] on span "Renovation" at bounding box center [297, 335] width 45 height 8
type input "Renovation"
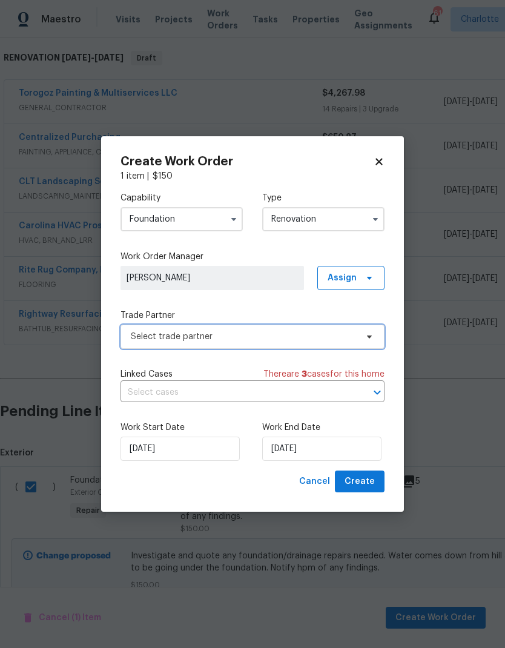
click at [361, 341] on span "Select trade partner" at bounding box center [253, 337] width 264 height 24
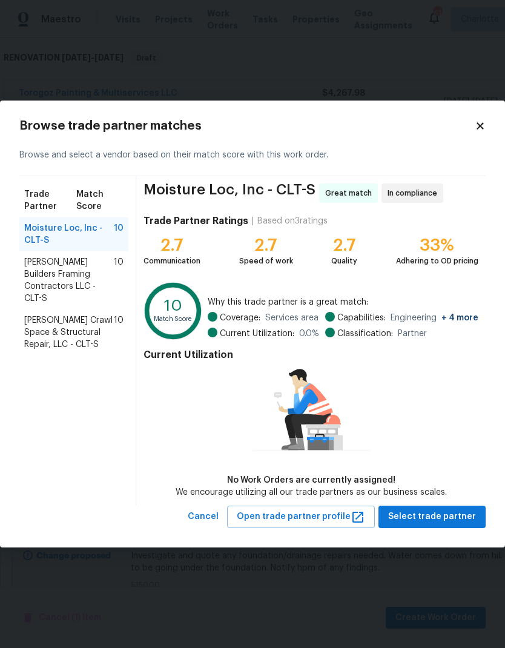
click at [111, 273] on span "[PERSON_NAME] Builders Framing Contractors LLC - CLT-S" at bounding box center [69, 280] width 90 height 48
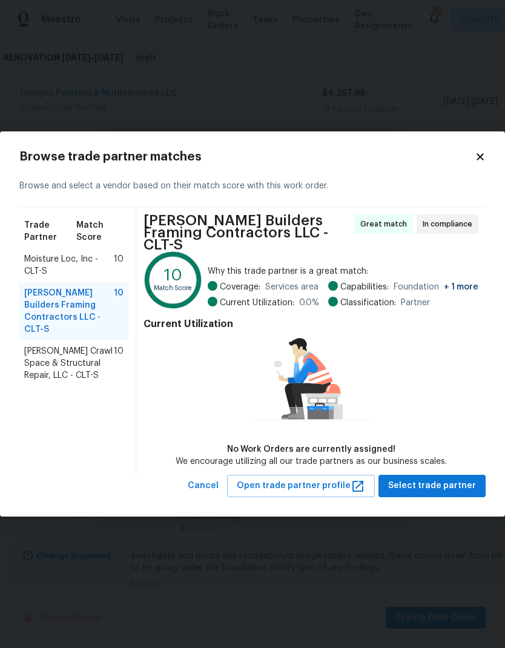
click at [34, 359] on span "[PERSON_NAME] Crawl Space & Structural Repair, LLC - CLT-S" at bounding box center [69, 363] width 90 height 36
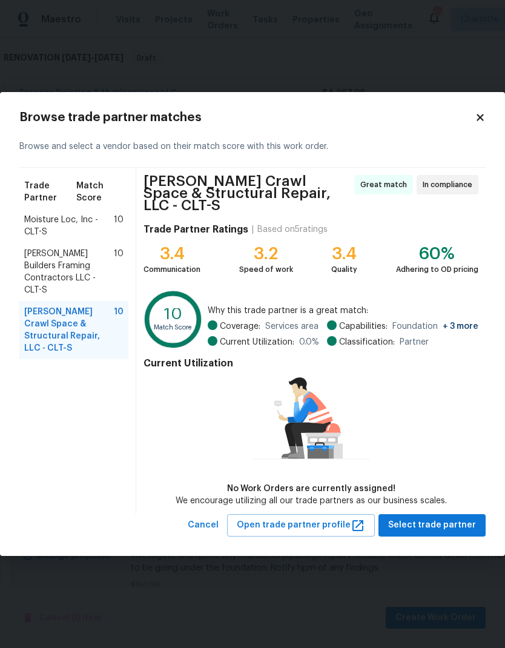
click at [35, 232] on span "Moisture Loc, Inc - CLT-S" at bounding box center [69, 226] width 90 height 24
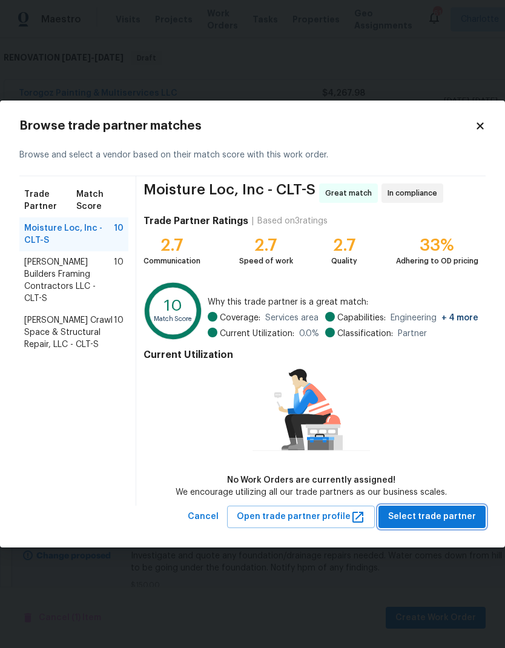
click at [447, 519] on span "Select trade partner" at bounding box center [432, 517] width 88 height 15
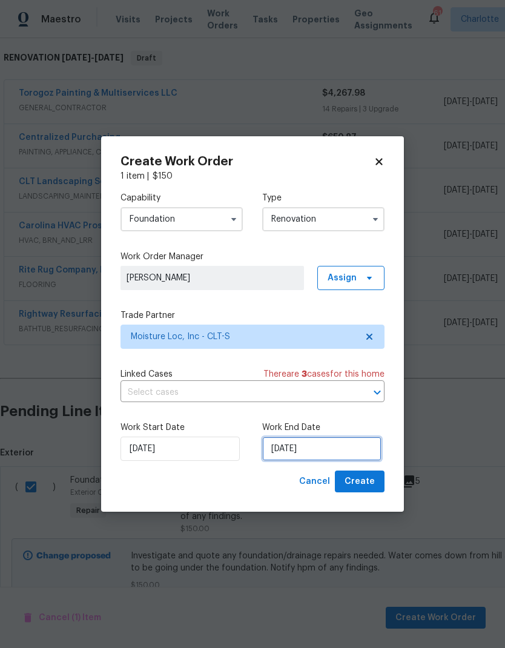
click at [329, 448] on input "[DATE]" at bounding box center [321, 449] width 119 height 24
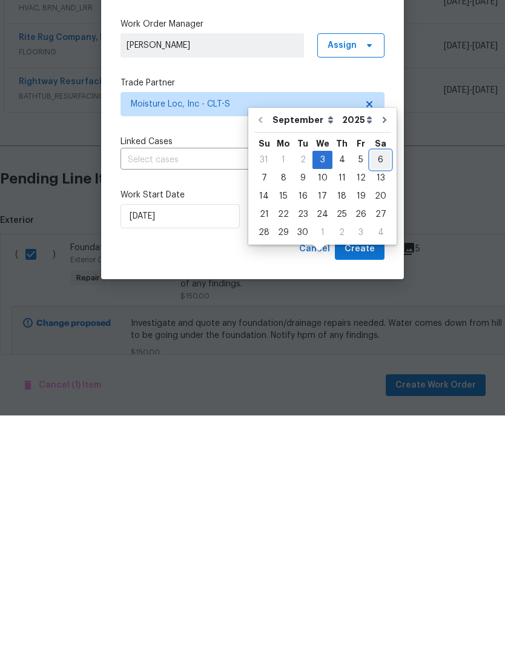
click at [373, 384] on div "6" at bounding box center [381, 392] width 20 height 17
type input "[DATE]"
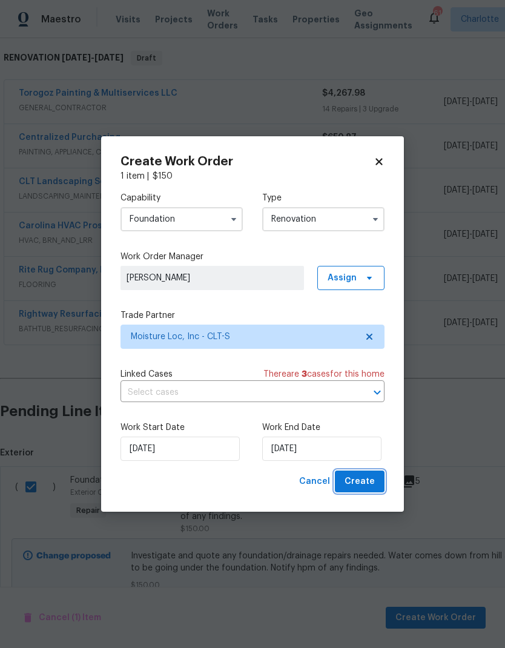
click at [379, 476] on button "Create" at bounding box center [360, 482] width 50 height 22
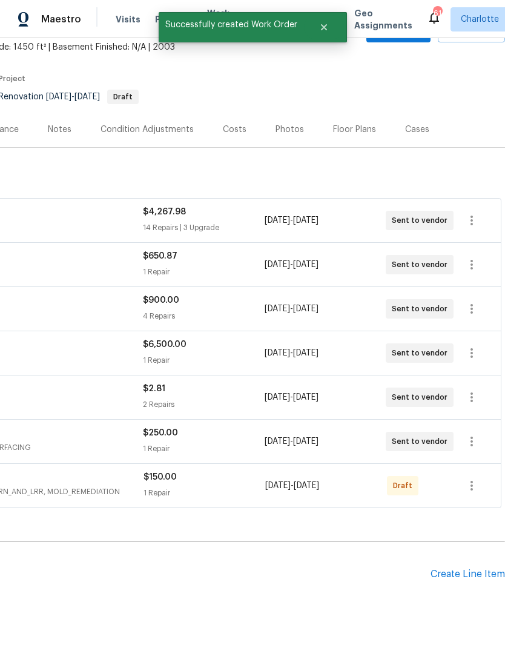
scroll to position [72, 179]
click at [477, 479] on icon "button" at bounding box center [472, 486] width 15 height 15
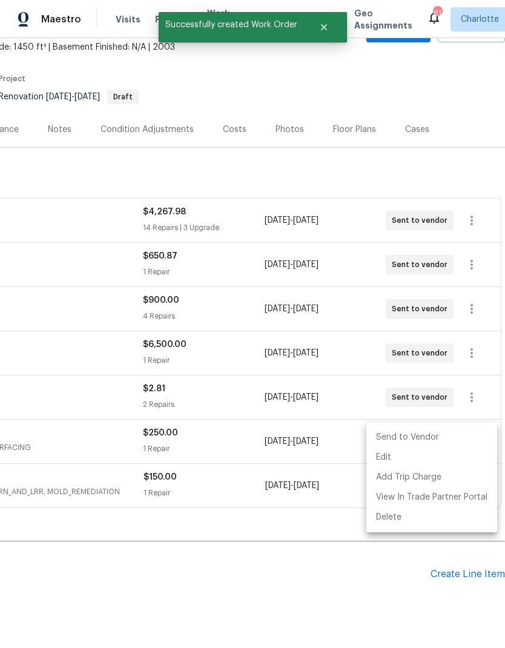
click at [441, 433] on li "Send to Vendor" at bounding box center [432, 438] width 131 height 20
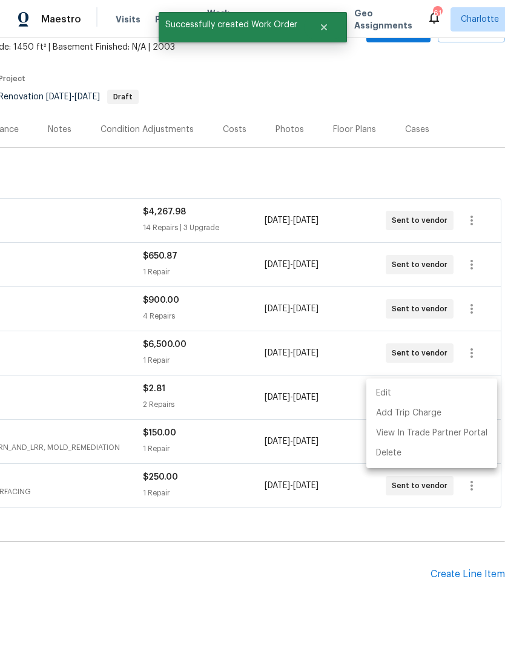
click at [299, 546] on div at bounding box center [252, 324] width 505 height 648
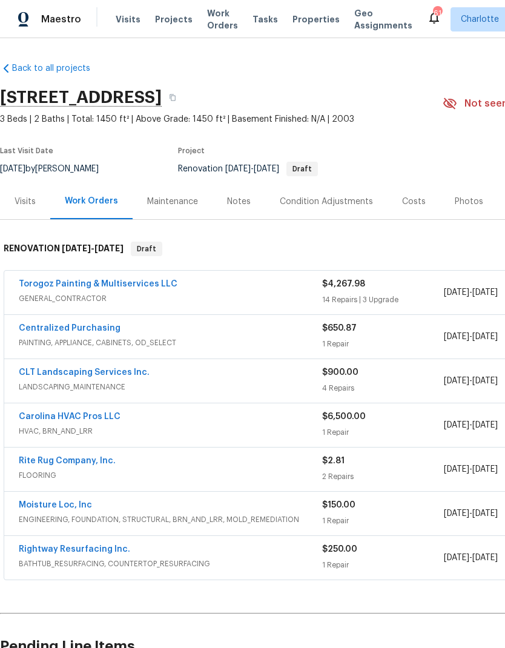
scroll to position [0, 0]
click at [35, 501] on link "Moisture Loc, Inc" at bounding box center [55, 505] width 73 height 8
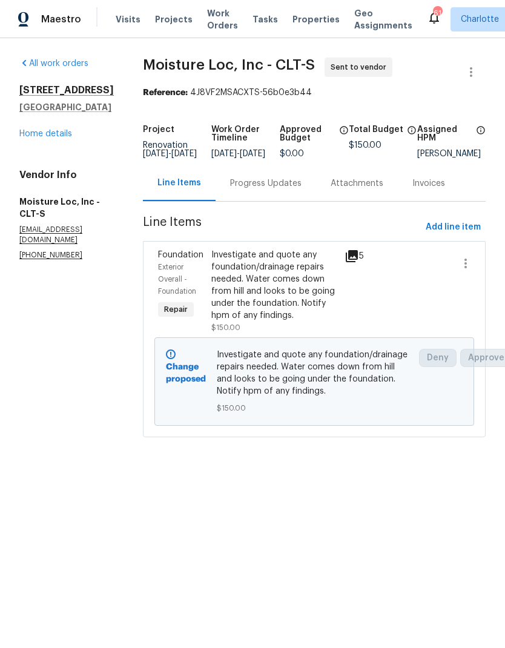
click at [273, 188] on div "Progress Updates" at bounding box center [265, 184] width 71 height 12
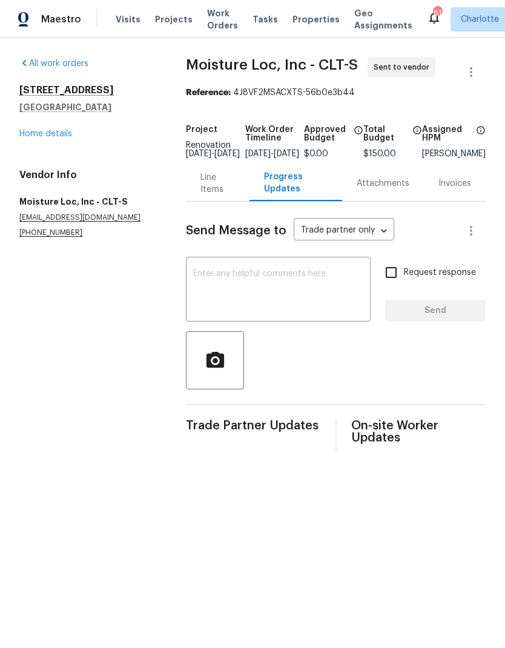
click at [323, 300] on textarea at bounding box center [278, 291] width 170 height 42
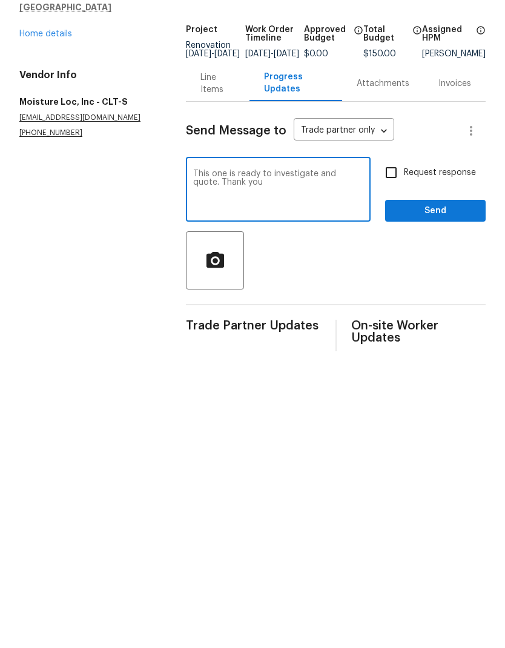
type textarea "This one is ready to investigate and quote. Thank you"
click at [397, 260] on input "Request response" at bounding box center [391, 272] width 25 height 25
checkbox input "true"
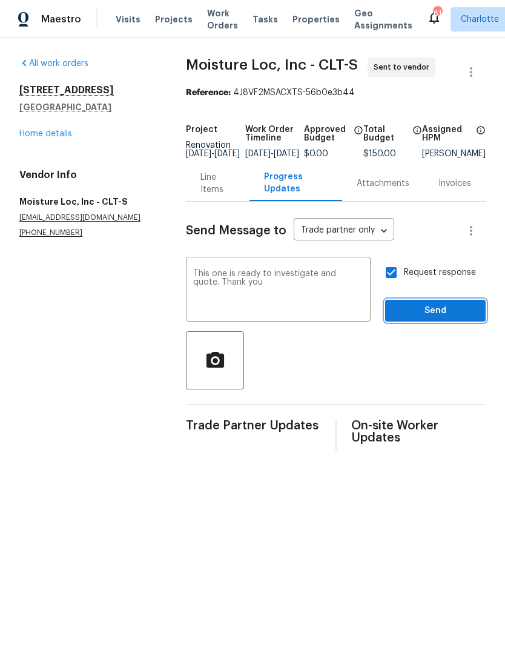
click at [442, 319] on span "Send" at bounding box center [435, 311] width 81 height 15
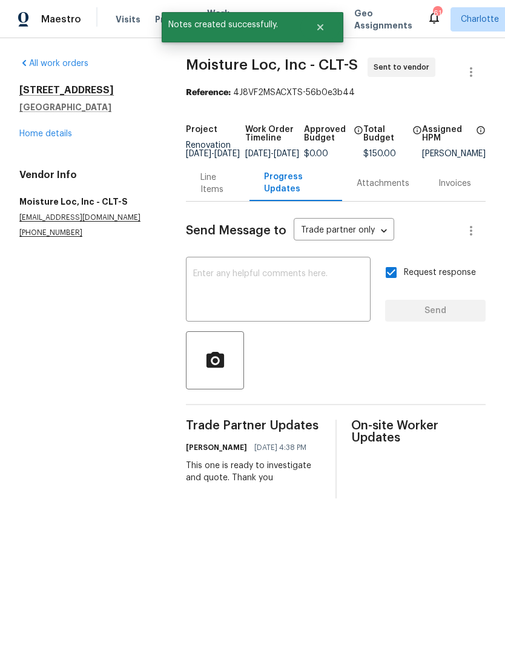
click at [23, 136] on link "Home details" at bounding box center [45, 134] width 53 height 8
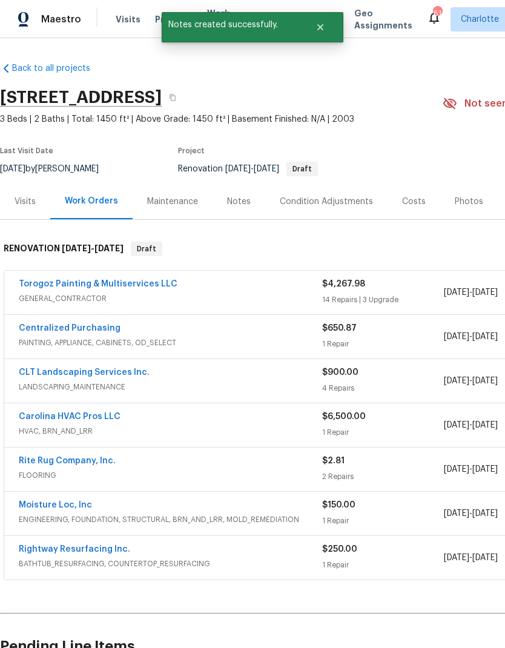
click at [27, 283] on link "Torogoz Painting & Multiservices LLC" at bounding box center [98, 284] width 159 height 8
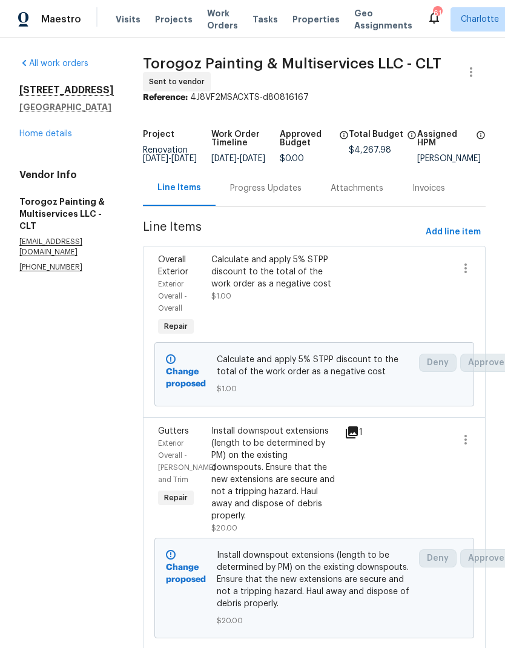
click at [270, 195] on div "Progress Updates" at bounding box center [265, 188] width 71 height 12
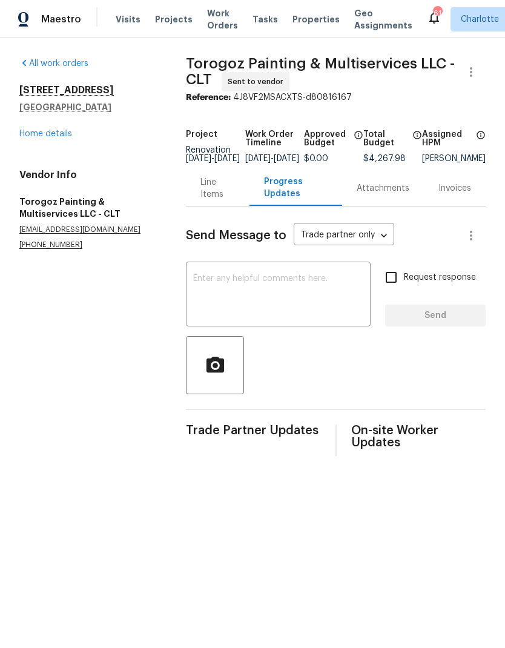
click at [352, 296] on textarea at bounding box center [278, 295] width 170 height 42
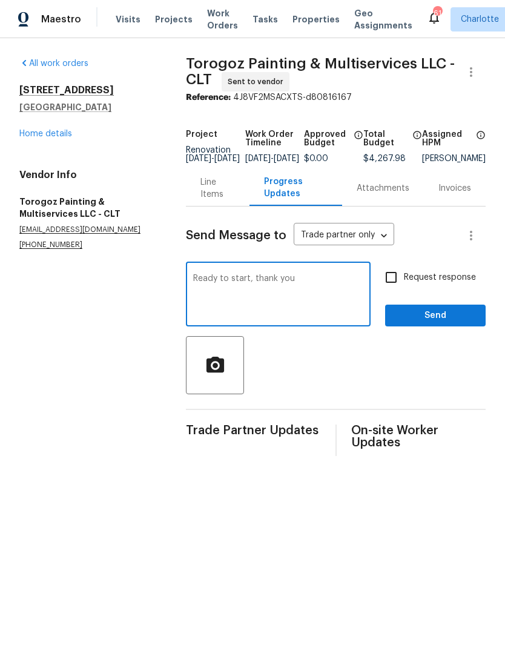
type textarea "Ready to start, thank you"
click at [399, 281] on input "Request response" at bounding box center [391, 277] width 25 height 25
checkbox input "true"
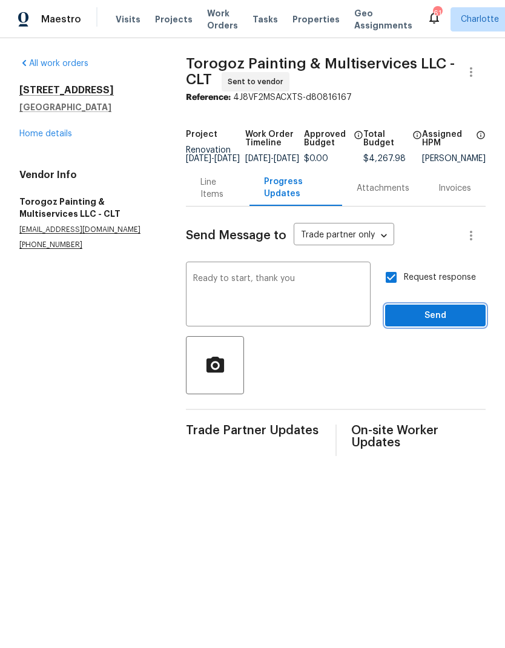
click at [450, 323] on span "Send" at bounding box center [435, 315] width 81 height 15
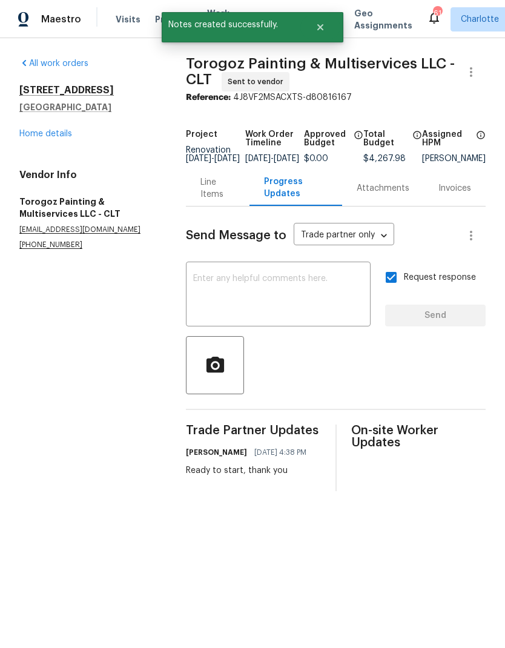
click at [29, 130] on link "Home details" at bounding box center [45, 134] width 53 height 8
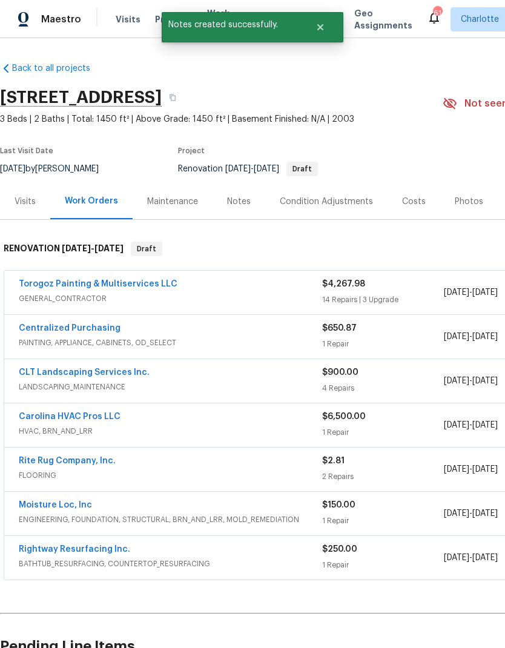
click at [36, 373] on link "CLT Landscaping Services Inc." at bounding box center [84, 372] width 131 height 8
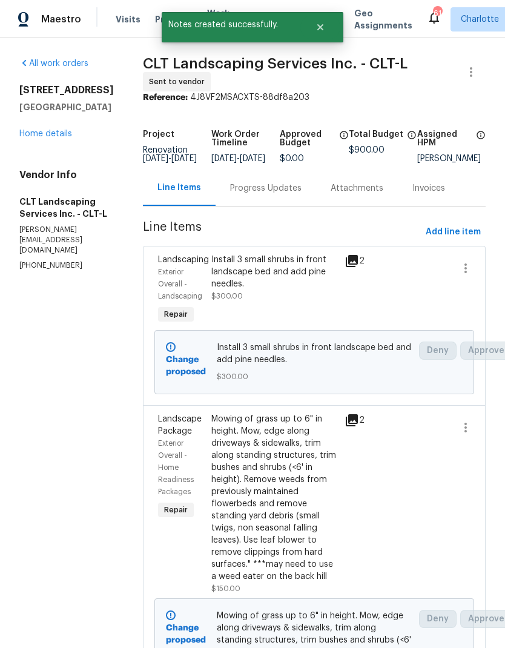
click at [290, 193] on div "Progress Updates" at bounding box center [265, 188] width 71 height 12
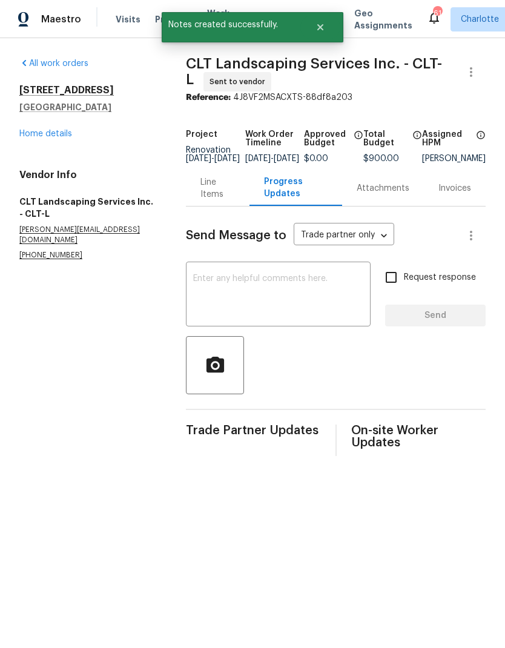
click at [356, 297] on textarea at bounding box center [278, 295] width 170 height 42
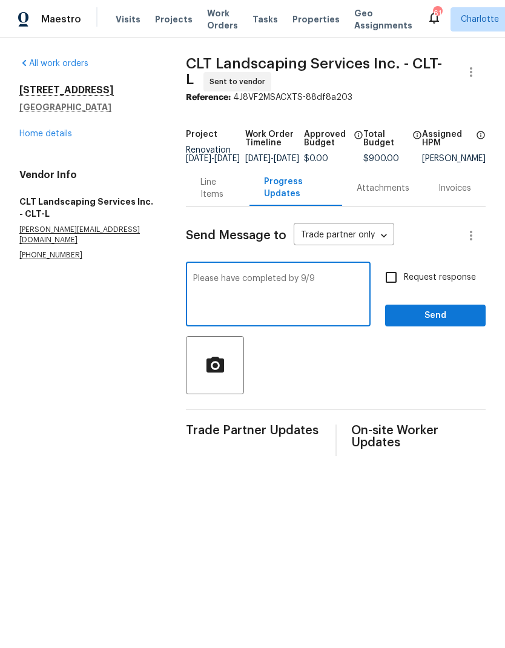
type textarea "Please have completed by 9/9"
click at [386, 290] on input "Request response" at bounding box center [391, 277] width 25 height 25
checkbox input "true"
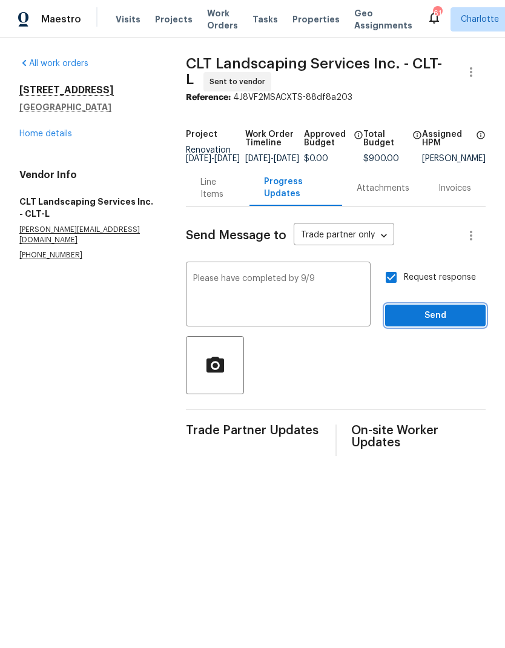
click at [442, 324] on span "Send" at bounding box center [435, 315] width 81 height 15
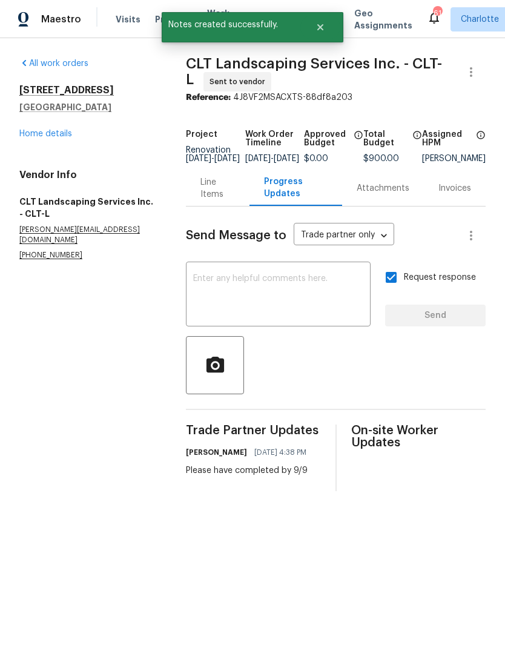
click at [24, 136] on link "Home details" at bounding box center [45, 134] width 53 height 8
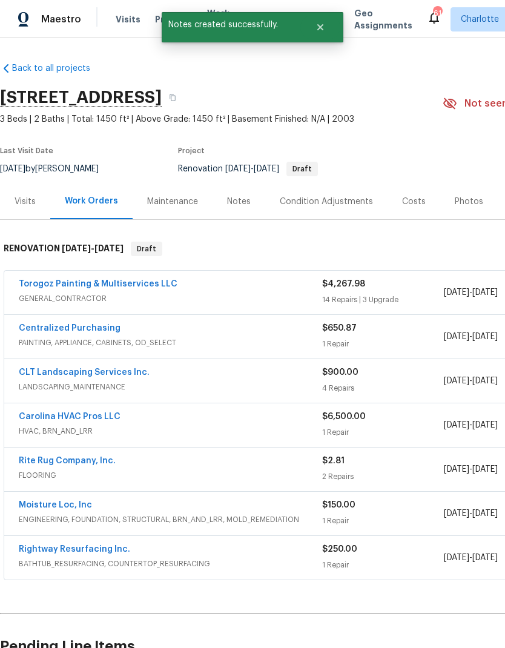
click at [30, 416] on link "Carolina HVAC Pros LLC" at bounding box center [70, 417] width 102 height 8
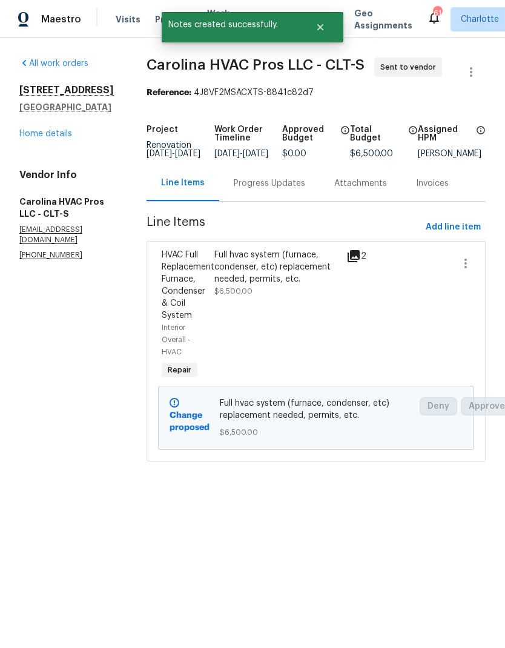
click at [242, 190] on div "Progress Updates" at bounding box center [269, 184] width 71 height 12
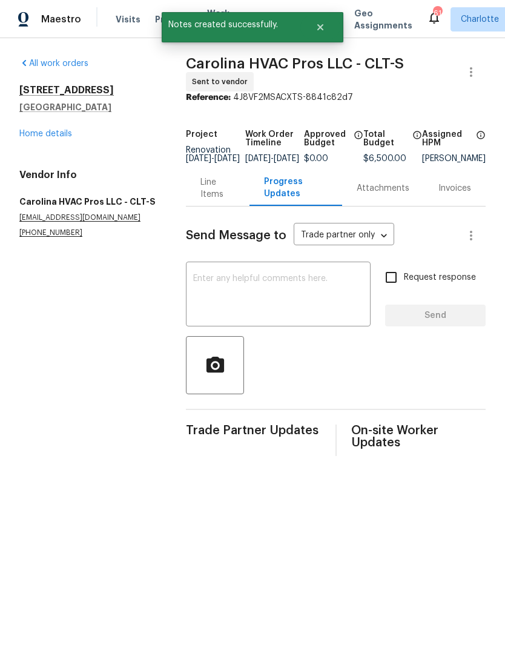
click at [348, 308] on textarea at bounding box center [278, 295] width 170 height 42
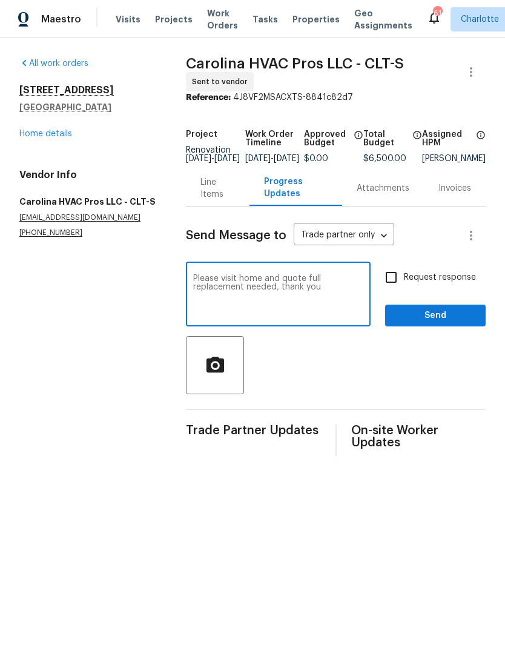
type textarea "Please visit home and quote full replacement needed, thank you"
click at [395, 281] on input "Request response" at bounding box center [391, 277] width 25 height 25
checkbox input "true"
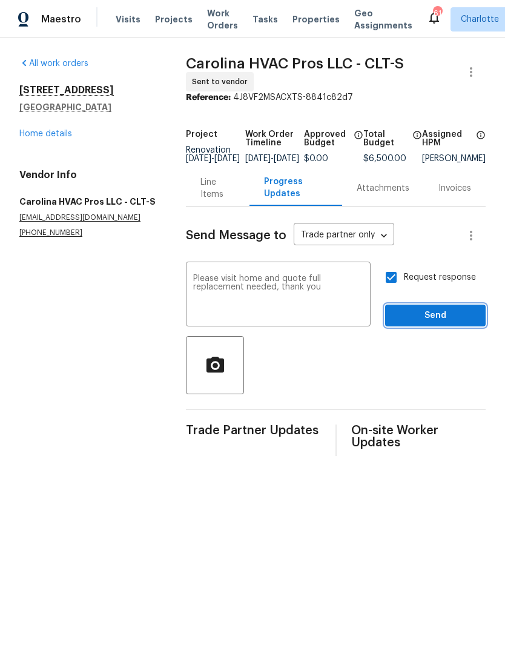
click at [447, 321] on span "Send" at bounding box center [435, 315] width 81 height 15
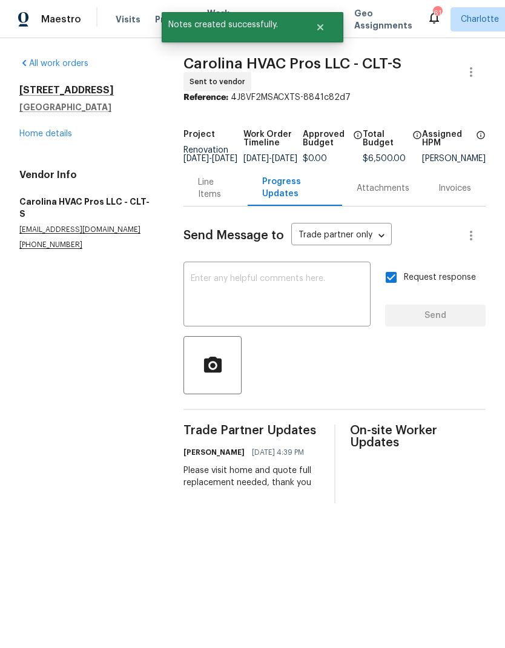
click at [29, 130] on link "Home details" at bounding box center [45, 134] width 53 height 8
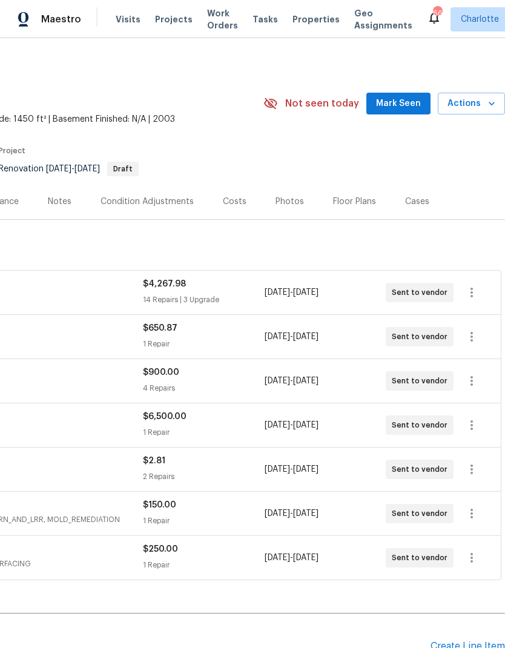
scroll to position [0, 179]
click at [407, 107] on span "Mark Seen" at bounding box center [398, 103] width 45 height 15
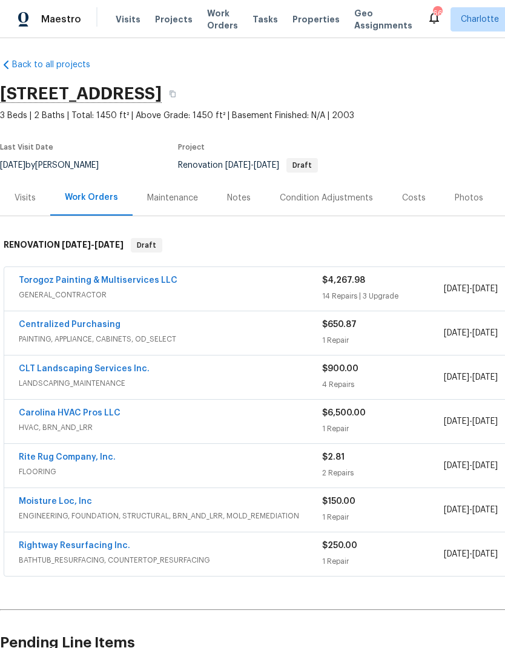
scroll to position [4, 0]
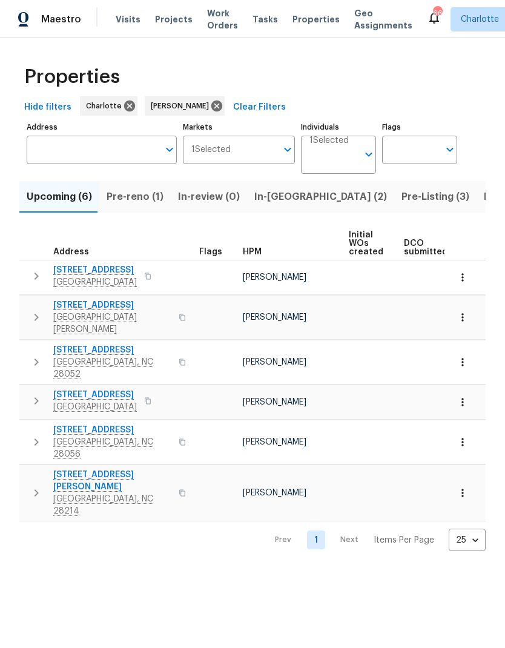
click at [133, 204] on span "Pre-reno (1)" at bounding box center [135, 196] width 57 height 17
